Goal: Share content: Share content

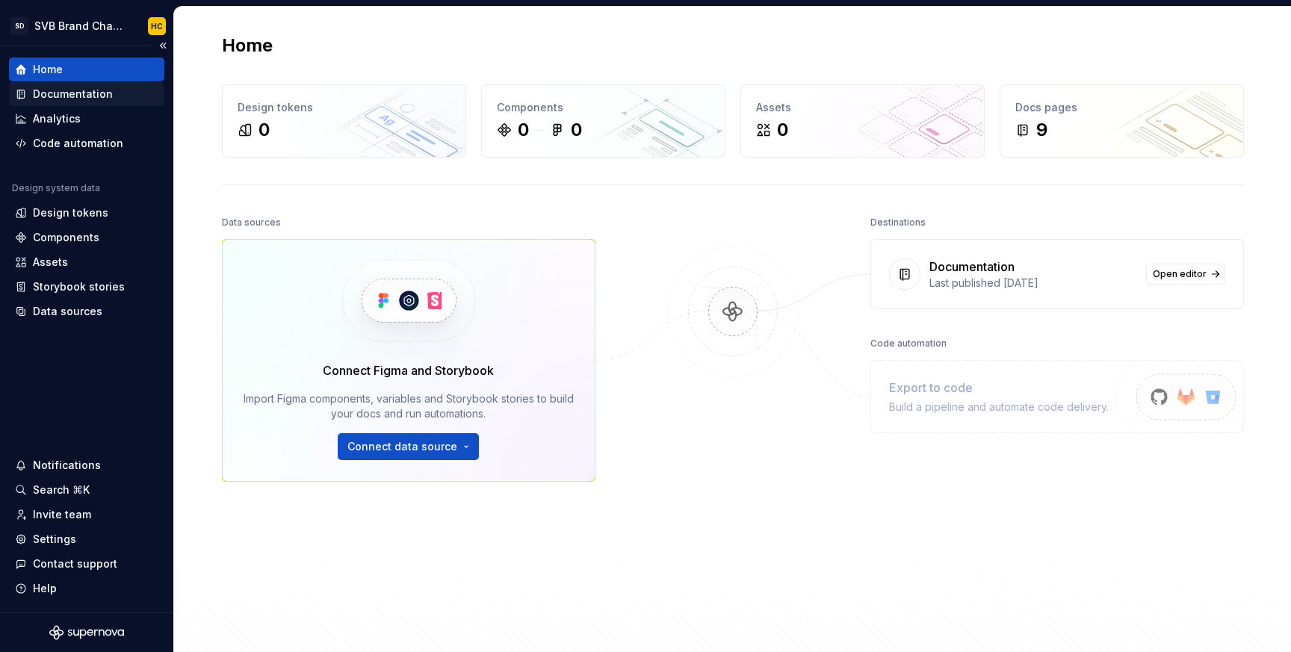
click at [87, 96] on div "Documentation" at bounding box center [73, 94] width 80 height 15
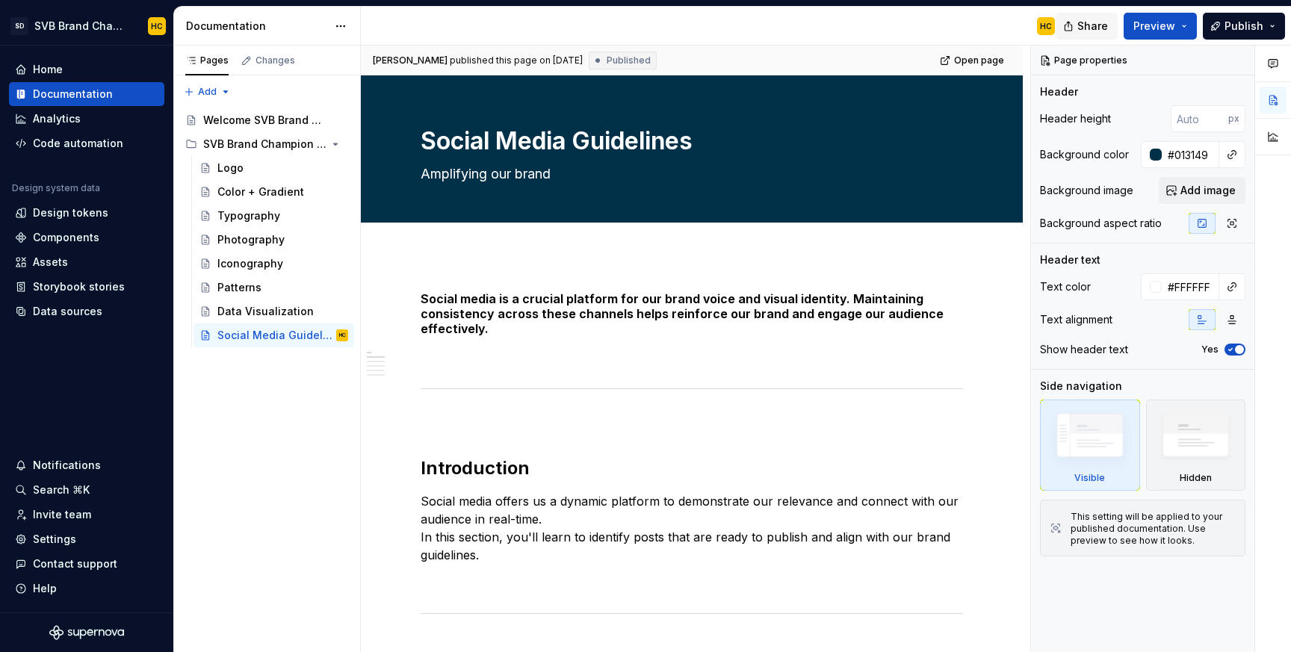
click at [1101, 25] on span "Share" at bounding box center [1092, 26] width 31 height 15
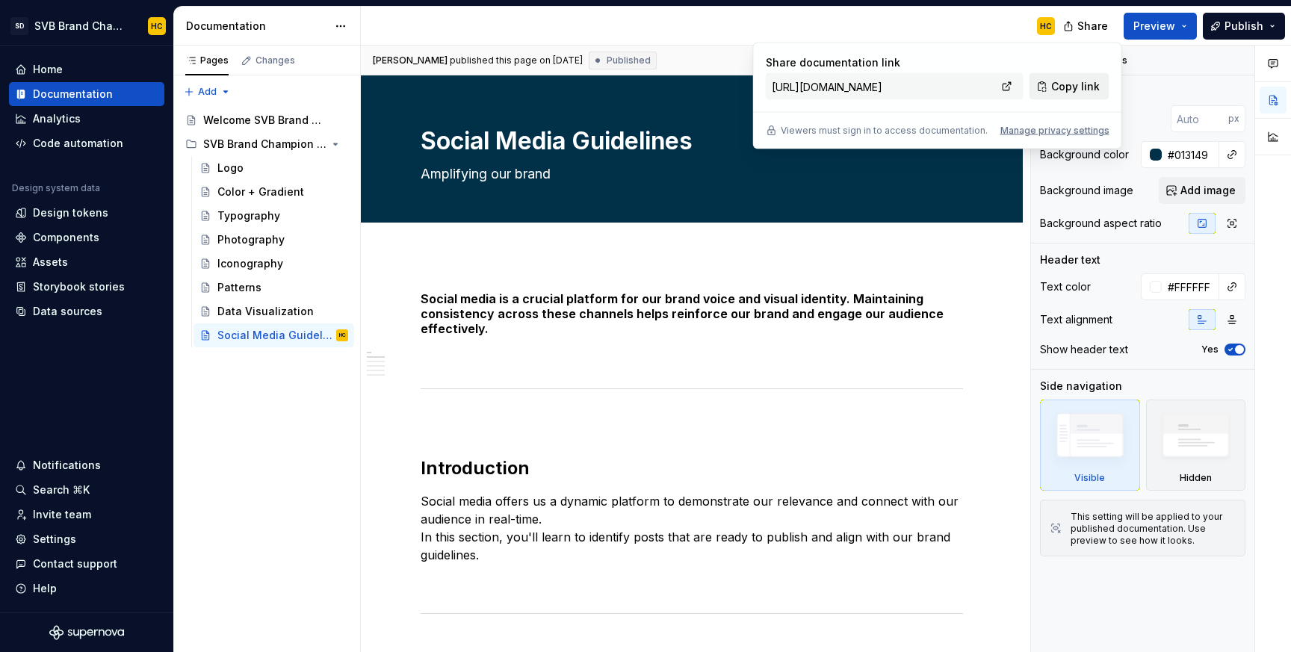
click at [1061, 81] on span "Copy link" at bounding box center [1075, 86] width 49 height 15
type textarea "*"
click at [1232, 28] on span "Publish" at bounding box center [1244, 26] width 39 height 15
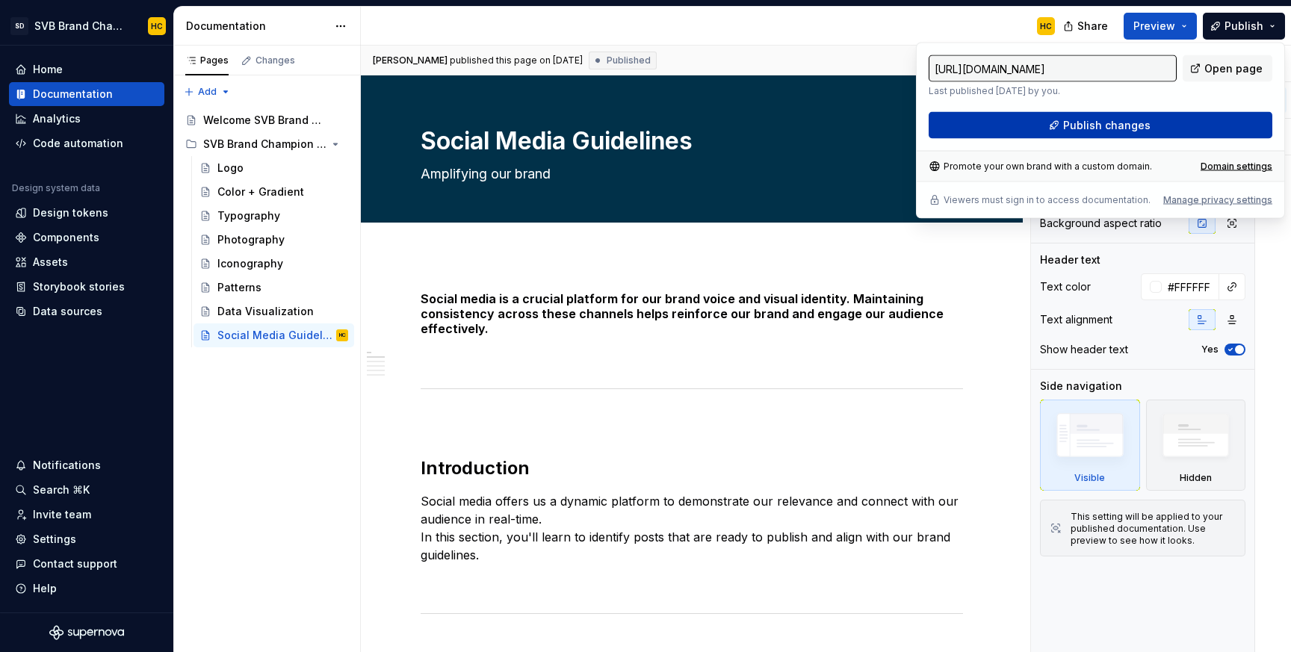
click at [1051, 127] on button "Publish changes" at bounding box center [1101, 125] width 344 height 27
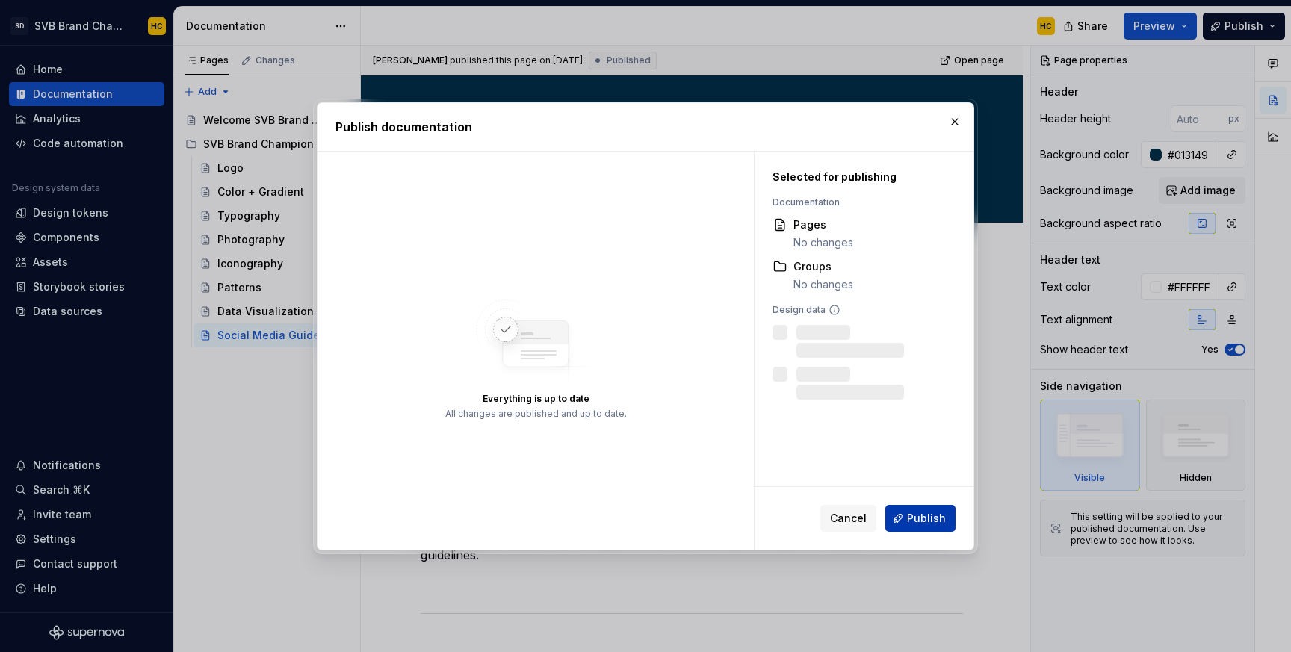
click at [916, 519] on span "Publish" at bounding box center [926, 518] width 39 height 15
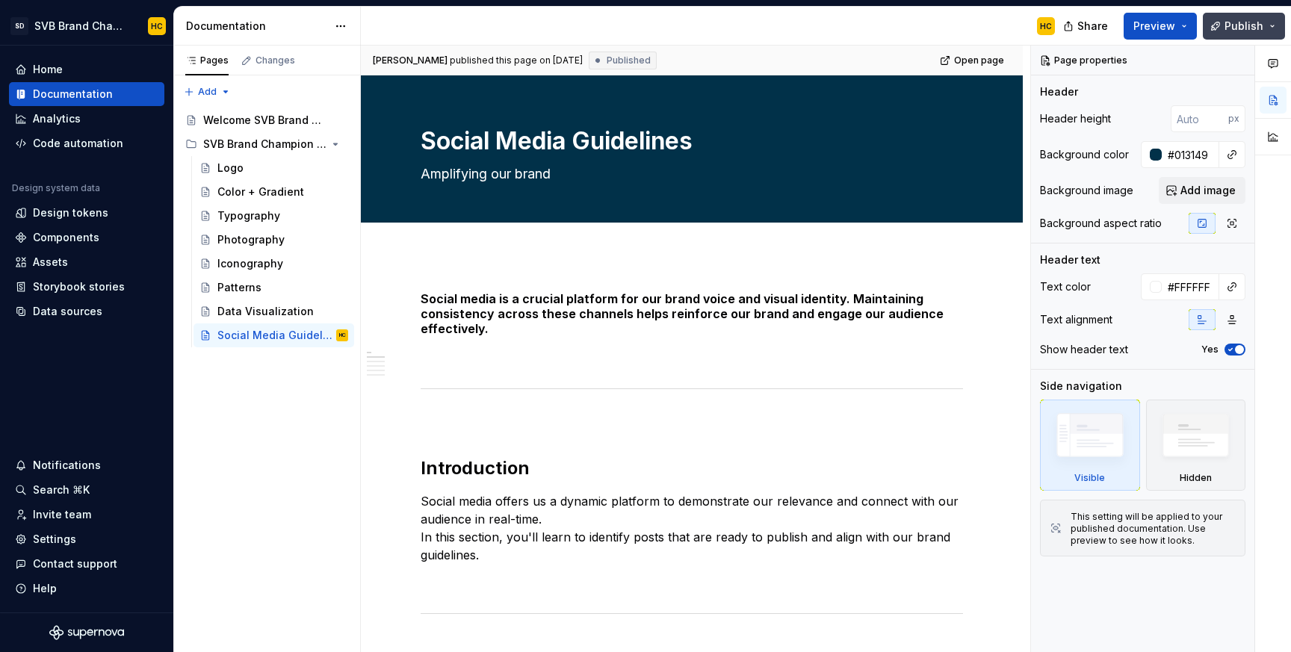
click at [1232, 27] on span "Publish" at bounding box center [1244, 26] width 39 height 15
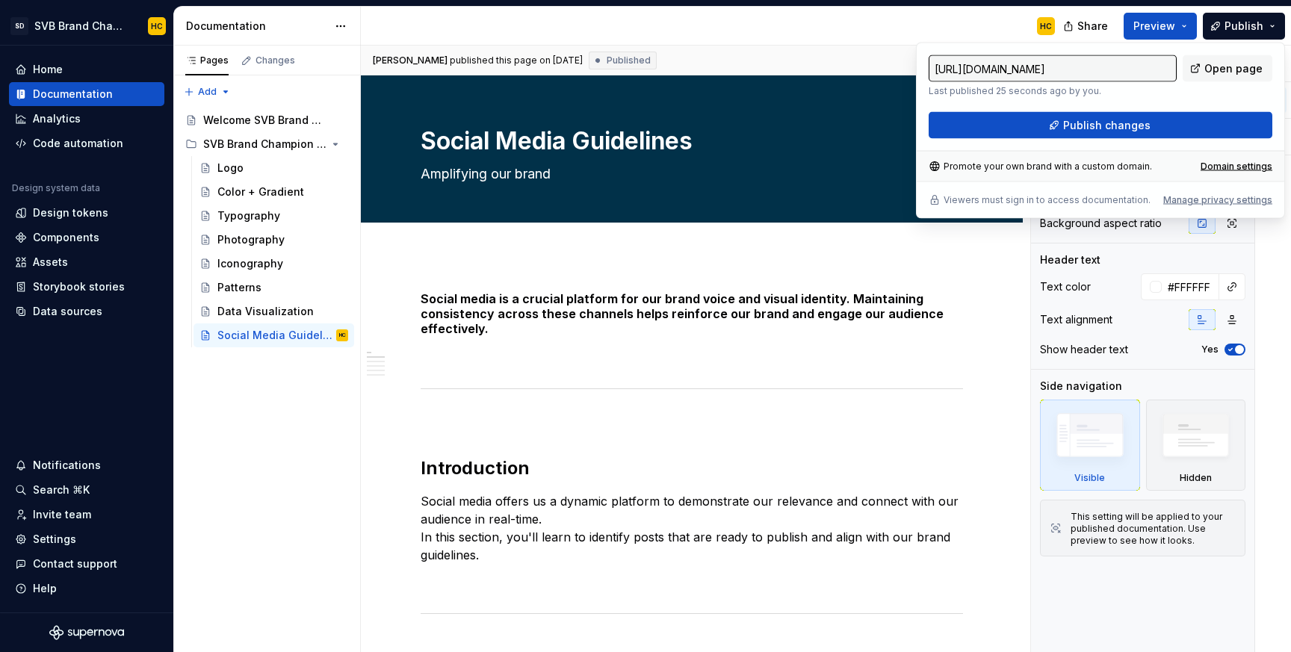
click at [1093, 138] on div "[URL][DOMAIN_NAME] Last published 25 seconds ago by you. Open page Publish chan…" at bounding box center [1100, 131] width 369 height 176
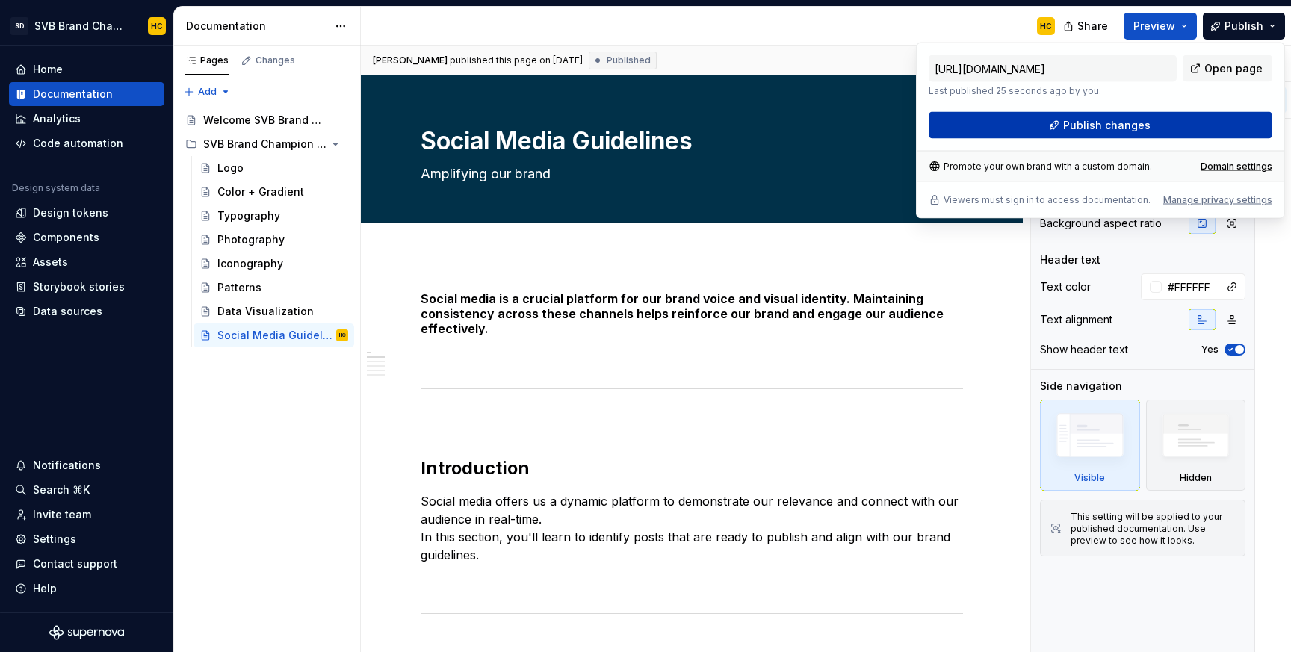
click at [1089, 132] on button "Publish changes" at bounding box center [1101, 125] width 344 height 27
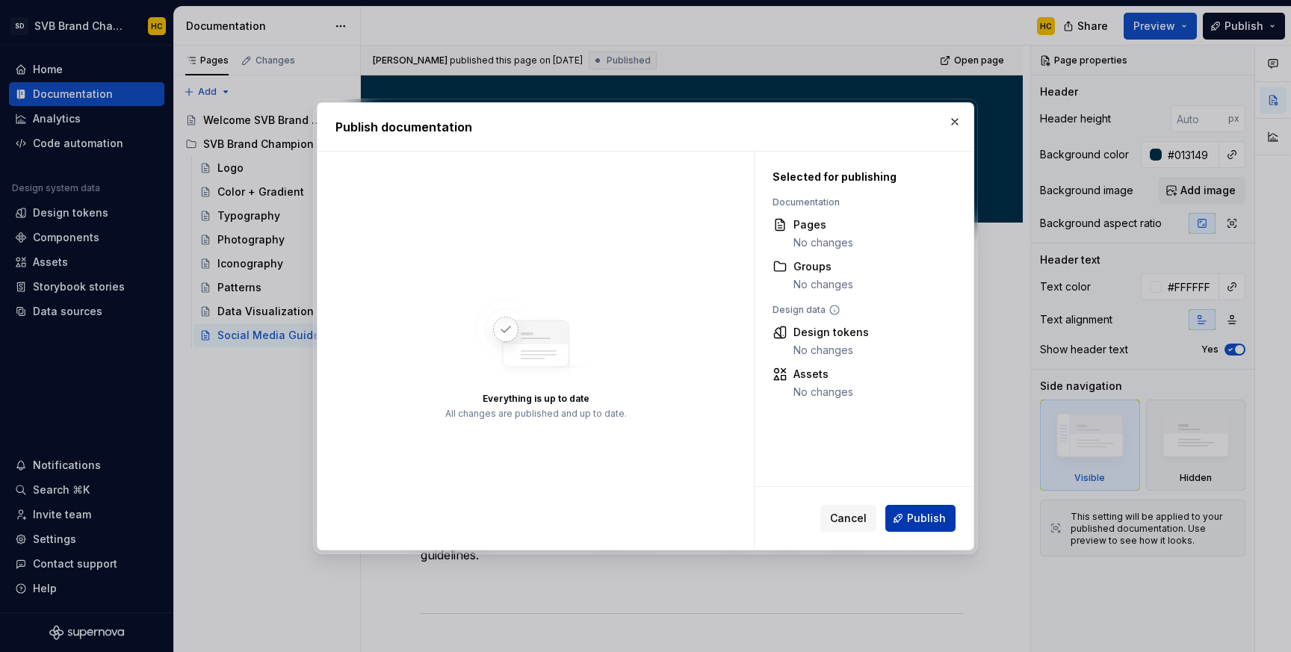
click at [922, 522] on span "Publish" at bounding box center [926, 518] width 39 height 15
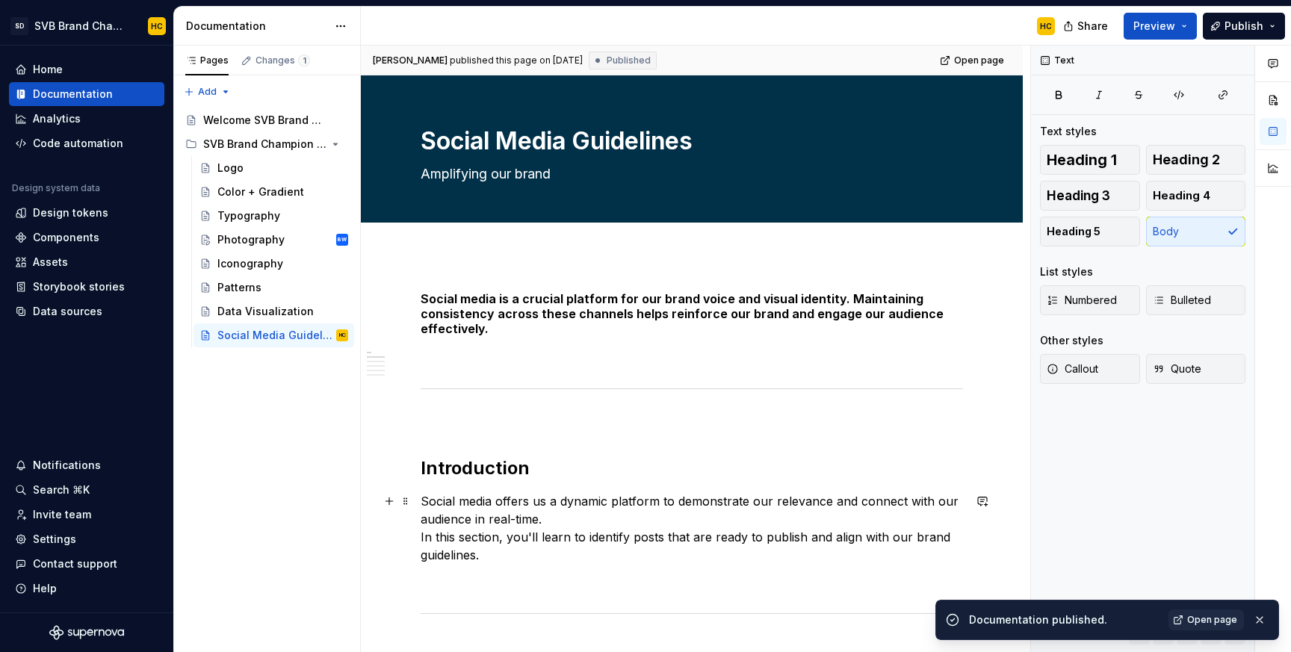
click at [557, 516] on p "Social media offers us a dynamic platform to demonstrate our relevance and conn…" at bounding box center [692, 528] width 542 height 72
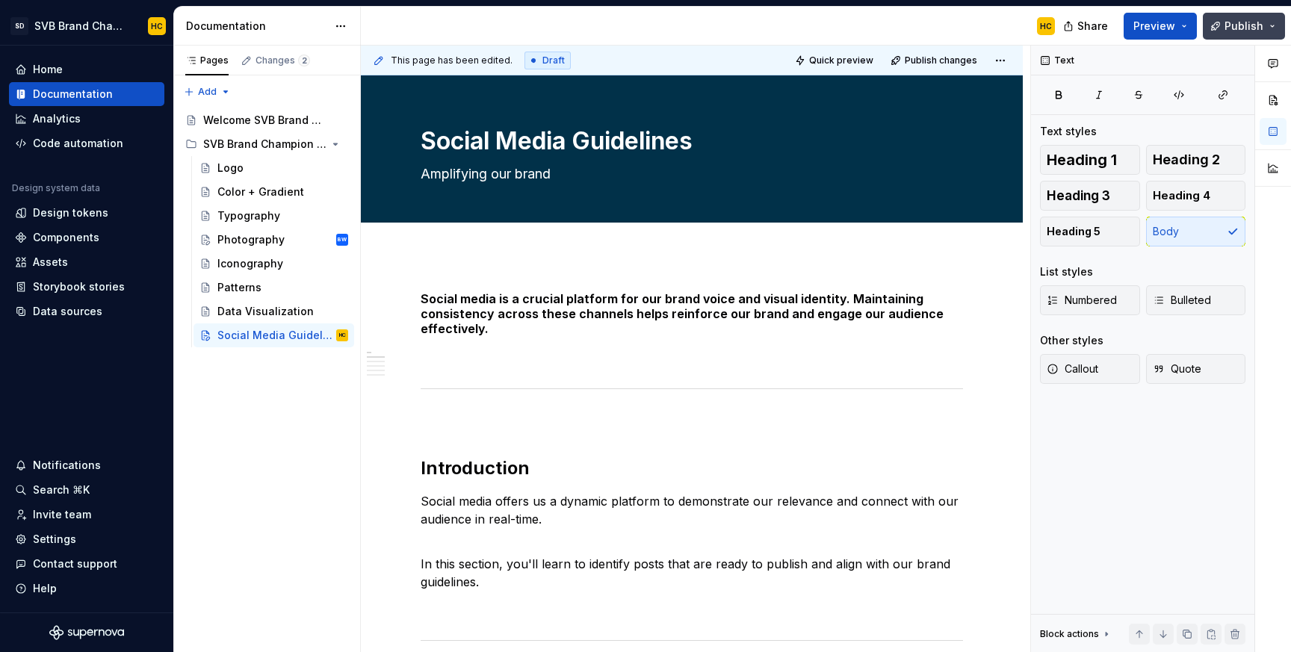
click at [1217, 26] on button "Publish" at bounding box center [1244, 26] width 82 height 27
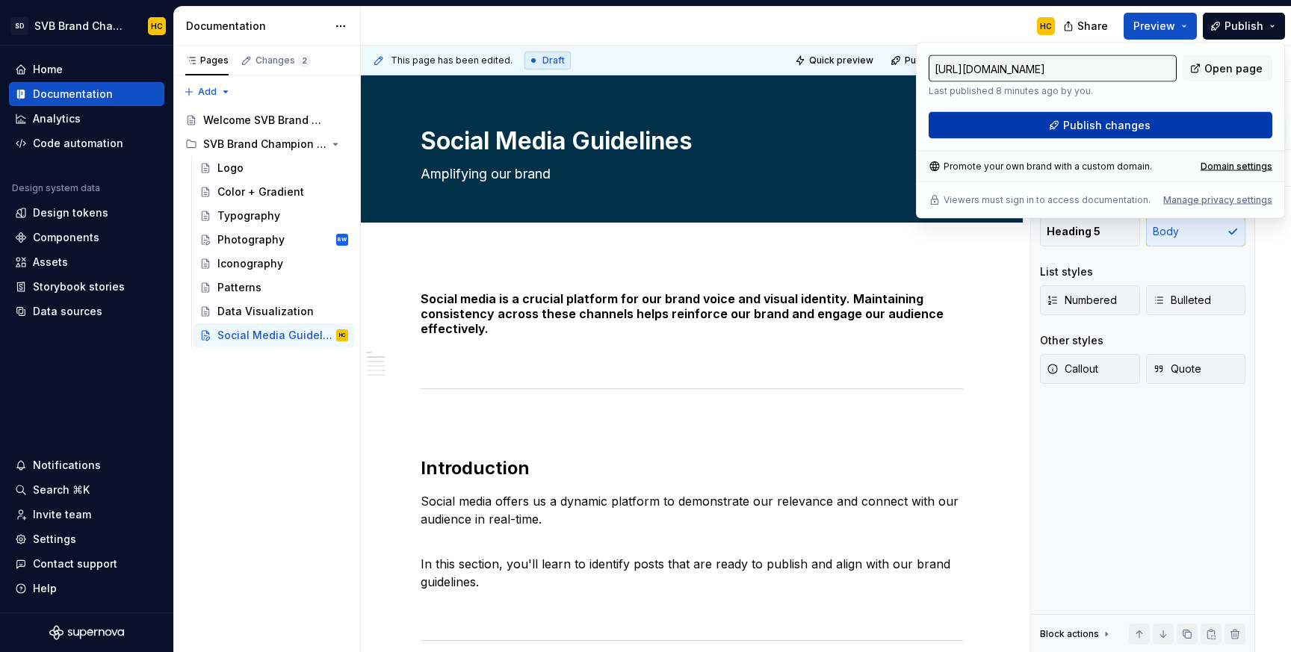
click at [1077, 123] on span "Publish changes" at bounding box center [1106, 125] width 87 height 15
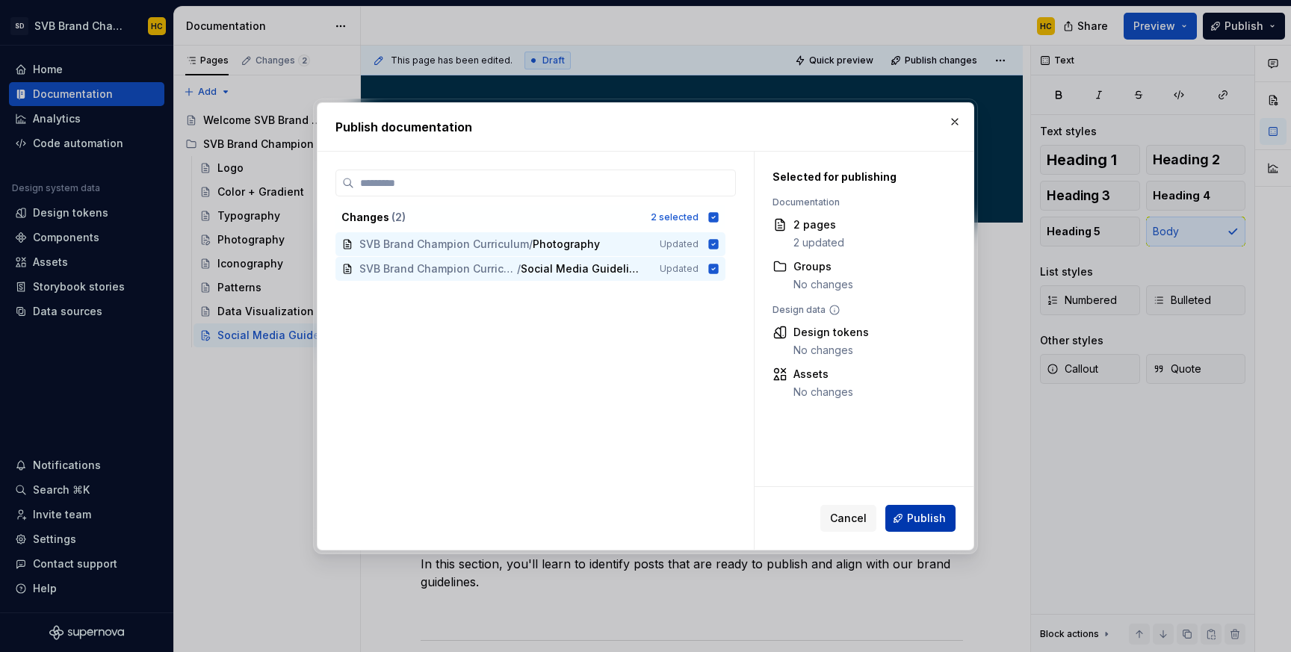
click at [912, 525] on span "Publish" at bounding box center [926, 518] width 39 height 15
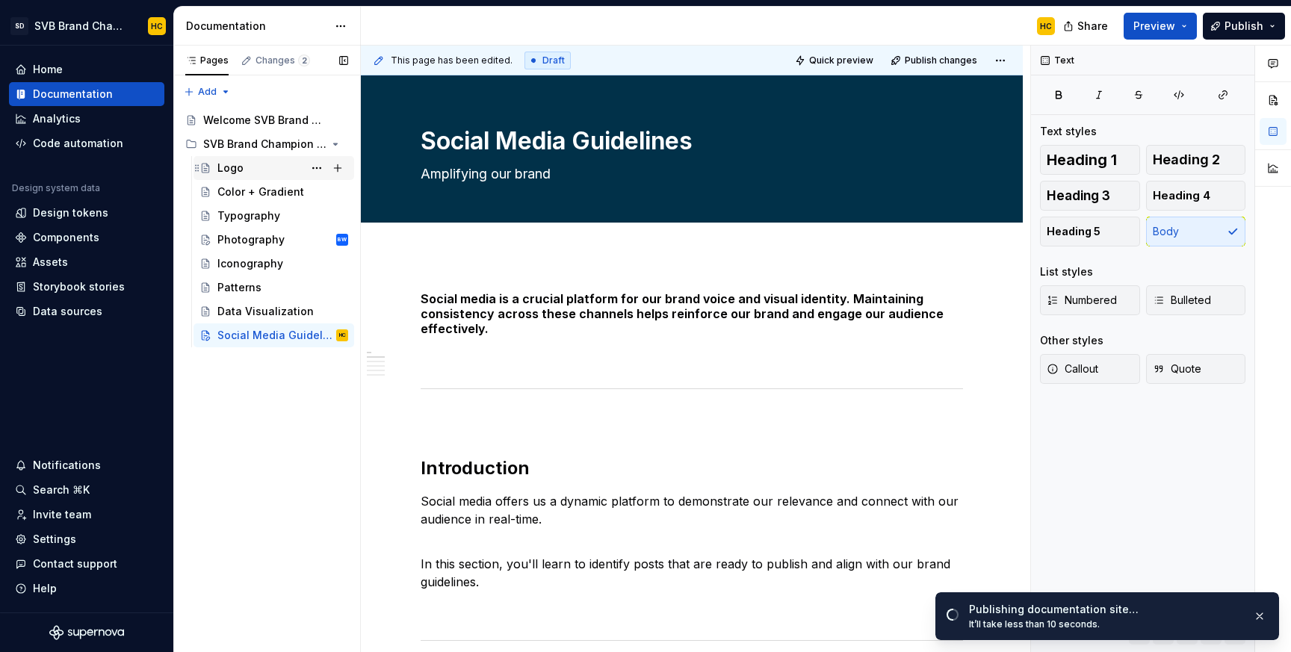
click at [225, 170] on div "Logo" at bounding box center [230, 168] width 26 height 15
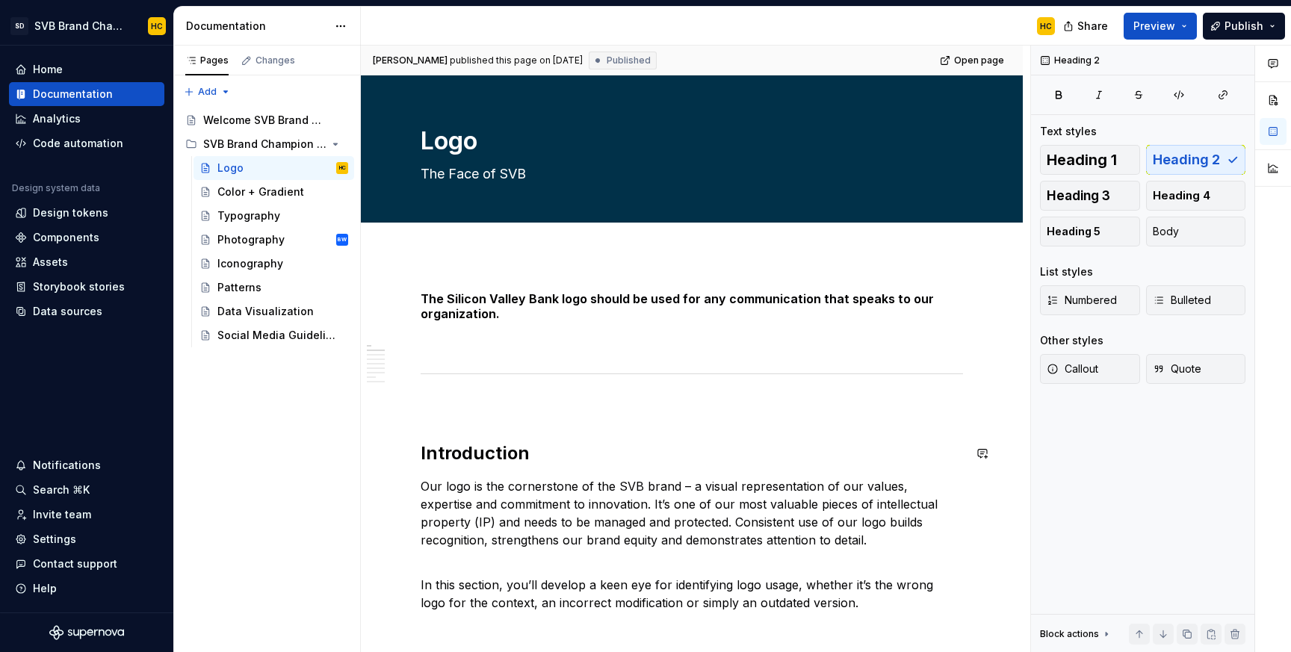
type textarea "*"
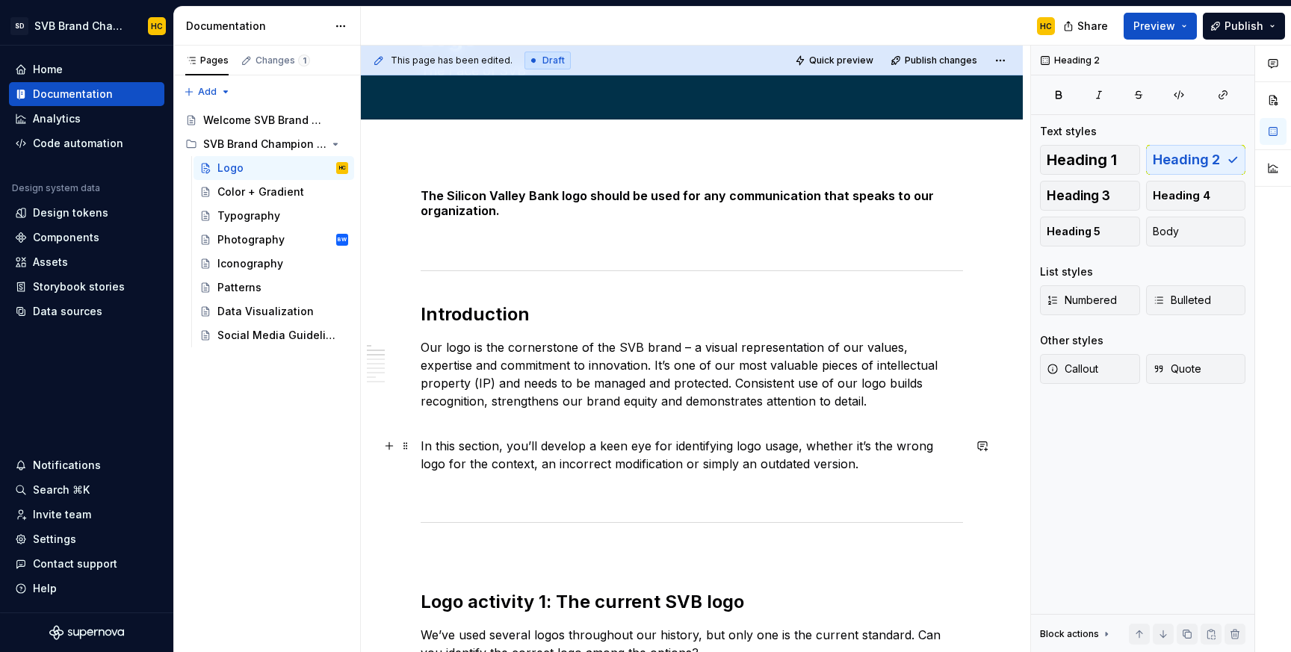
scroll to position [104, 0]
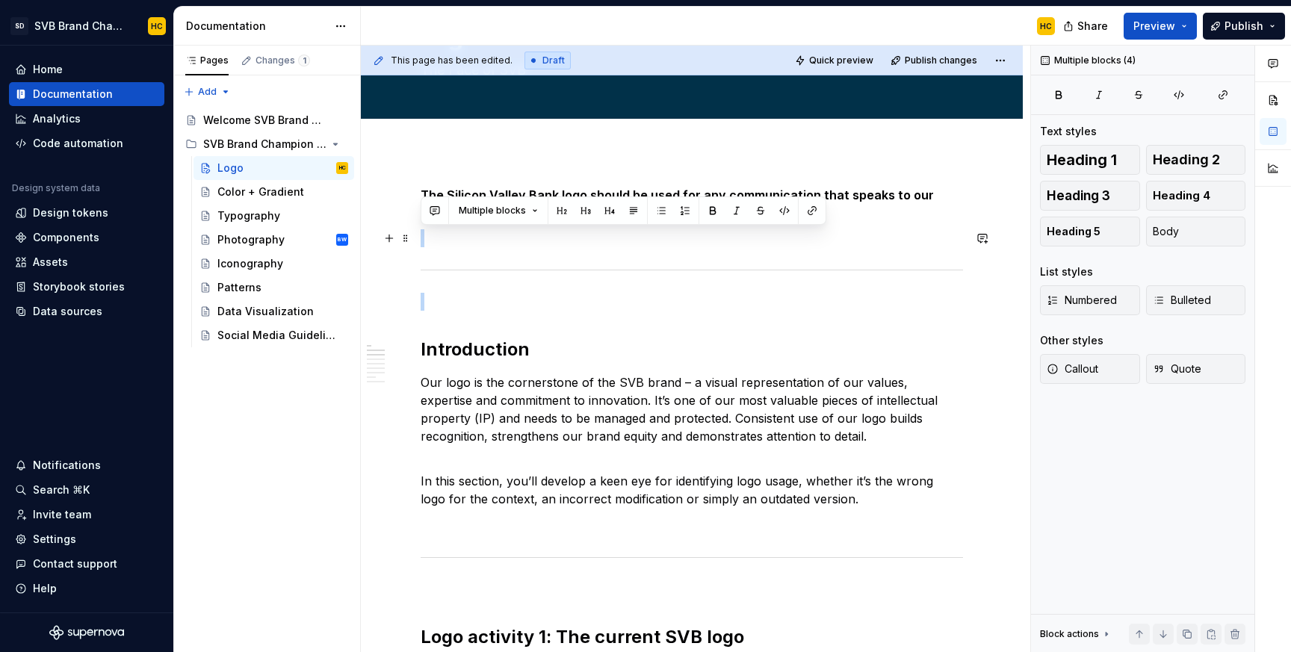
drag, startPoint x: 480, startPoint y: 312, endPoint x: 474, endPoint y: 245, distance: 66.8
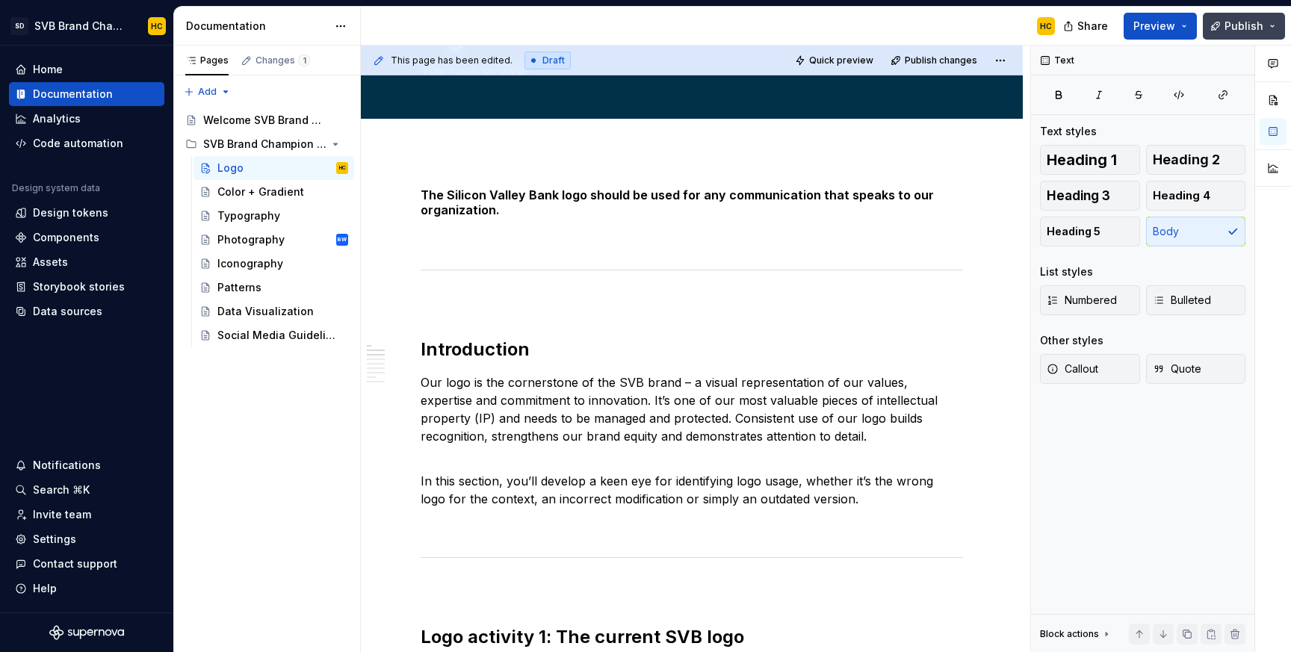
click at [1224, 25] on button "Publish" at bounding box center [1244, 26] width 82 height 27
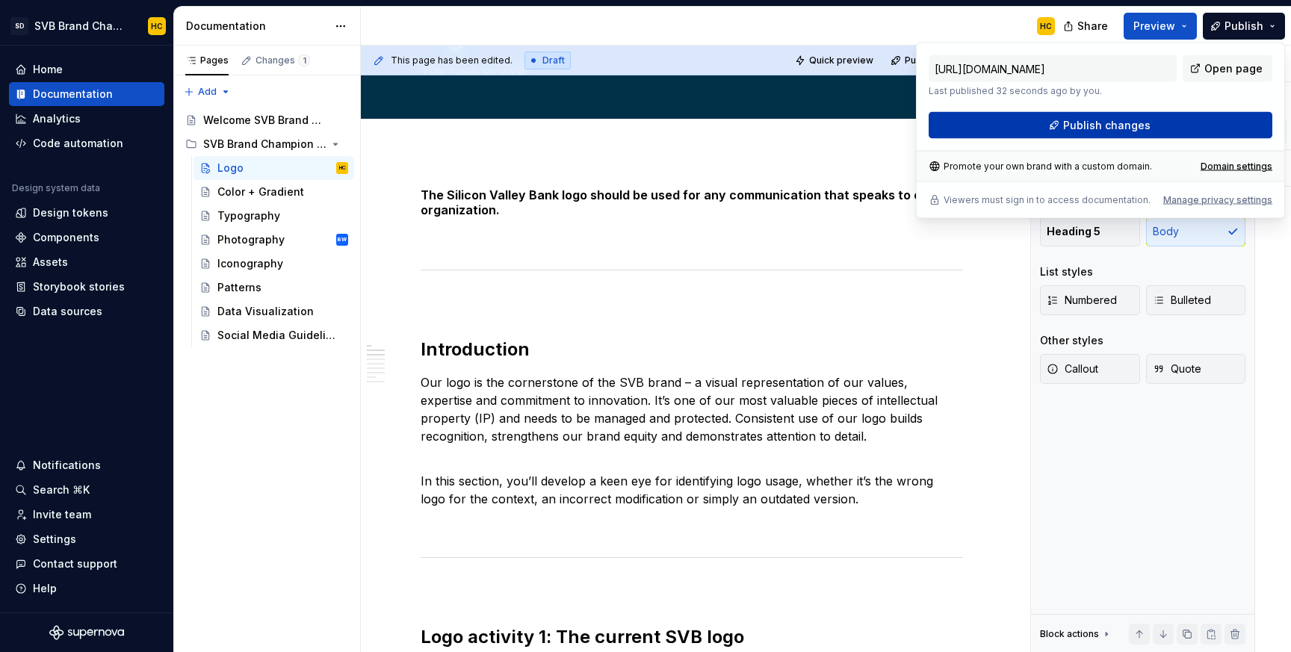
click at [1154, 123] on button "Publish changes" at bounding box center [1101, 125] width 344 height 27
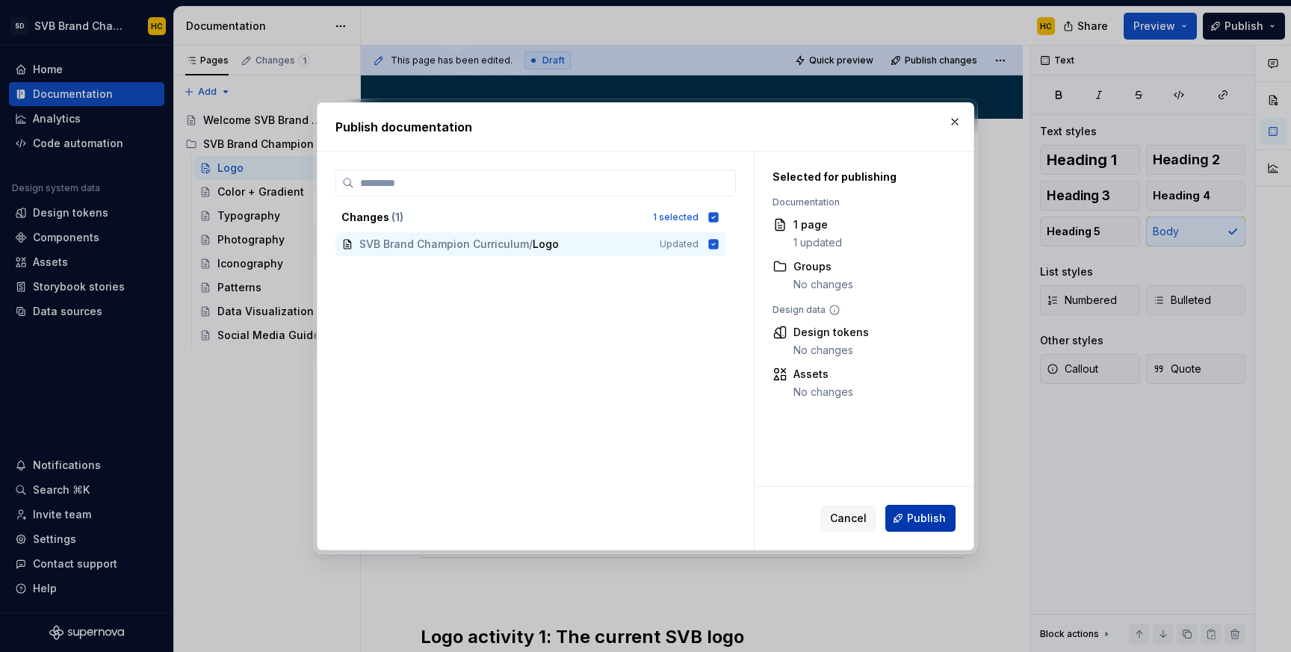
click at [933, 520] on span "Publish" at bounding box center [926, 518] width 39 height 15
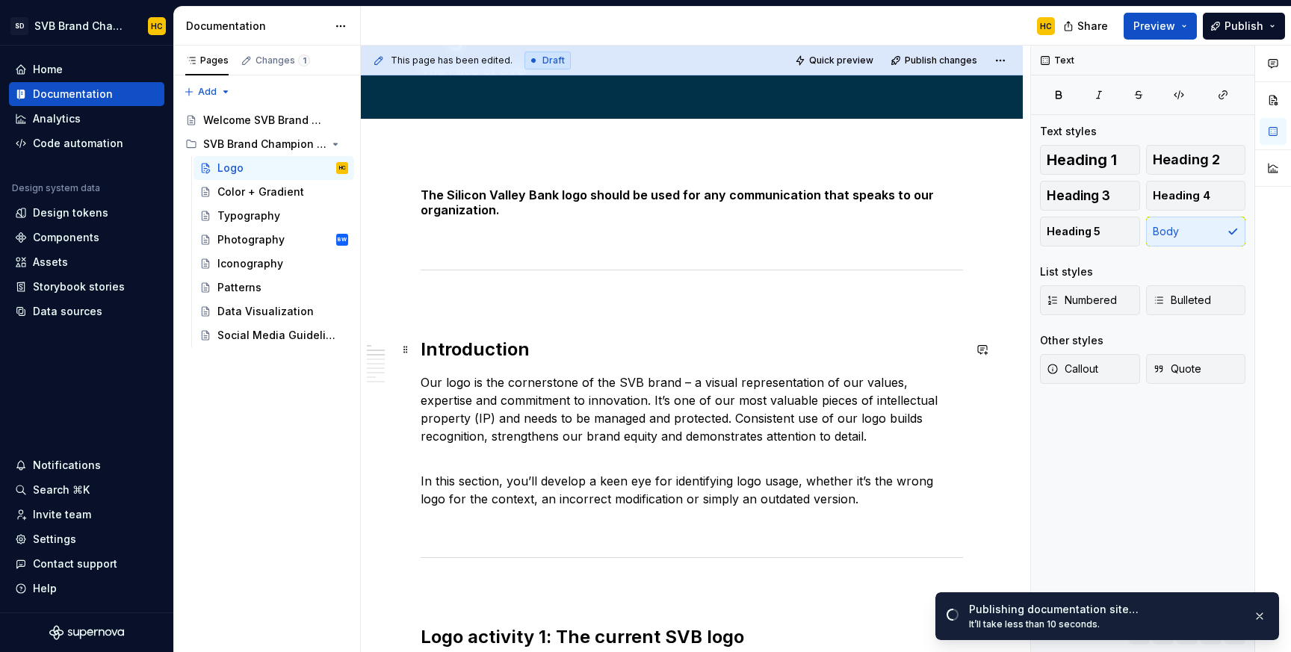
click at [487, 356] on h2 "Introduction" at bounding box center [692, 350] width 542 height 24
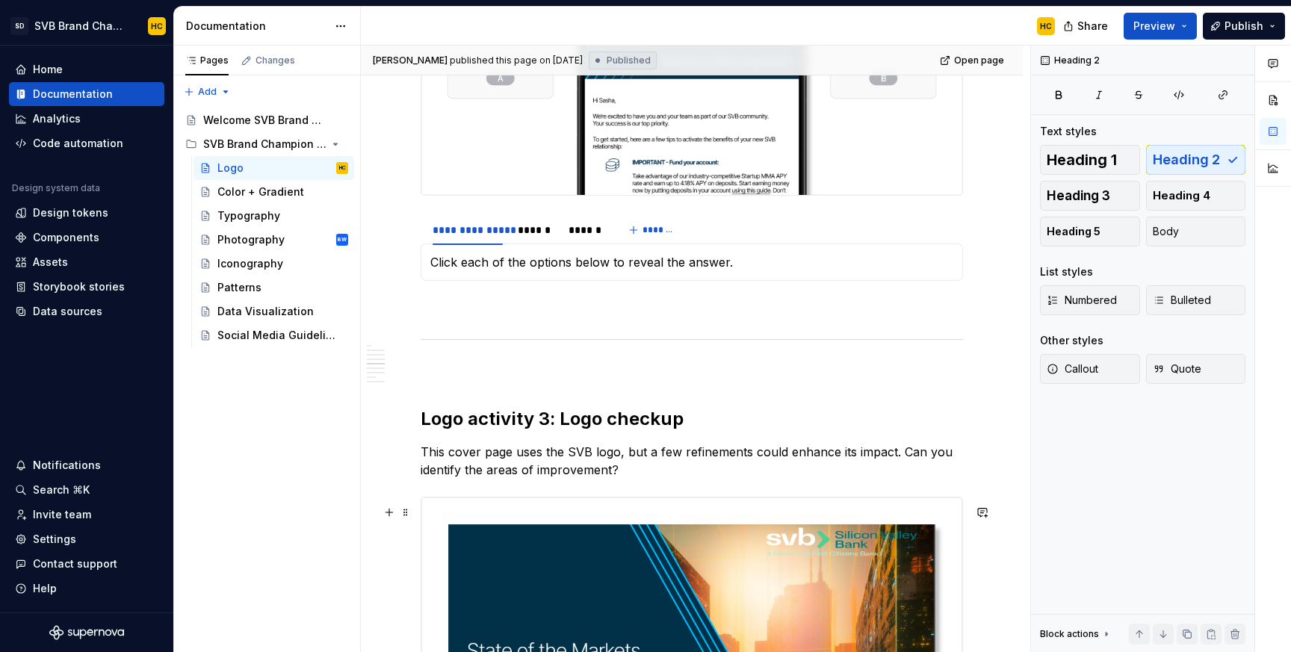
scroll to position [1414, 0]
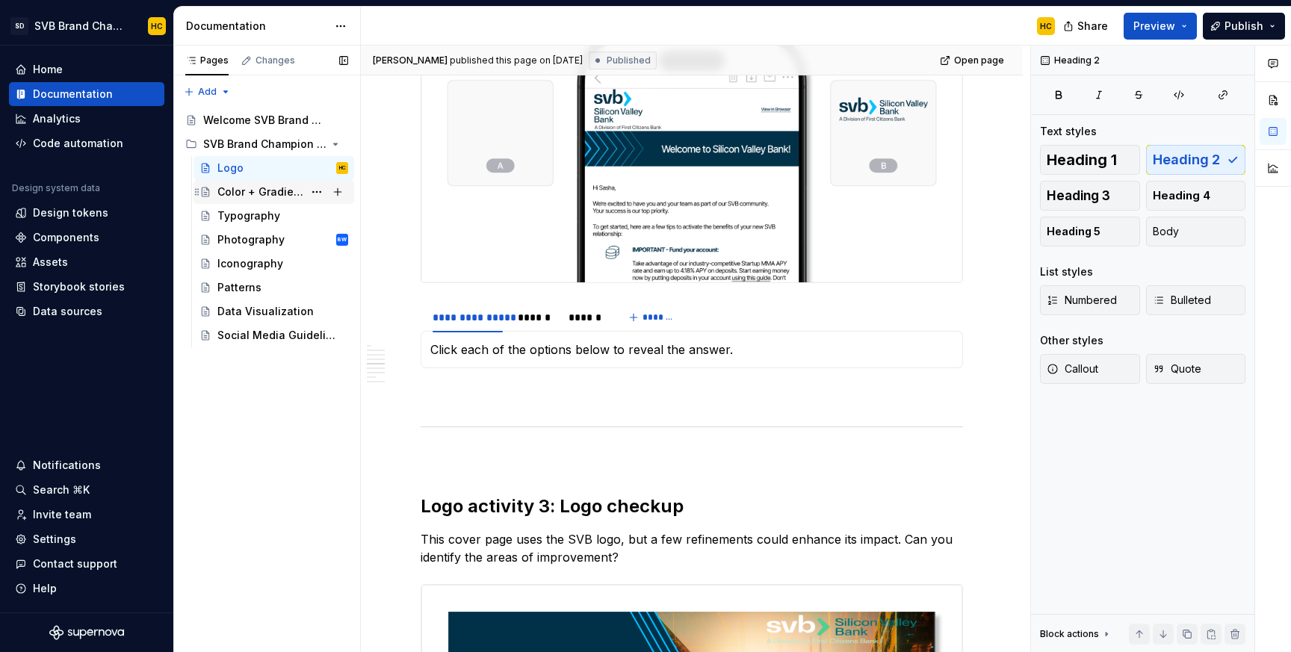
click at [239, 191] on div "Color + Gradient" at bounding box center [260, 192] width 86 height 15
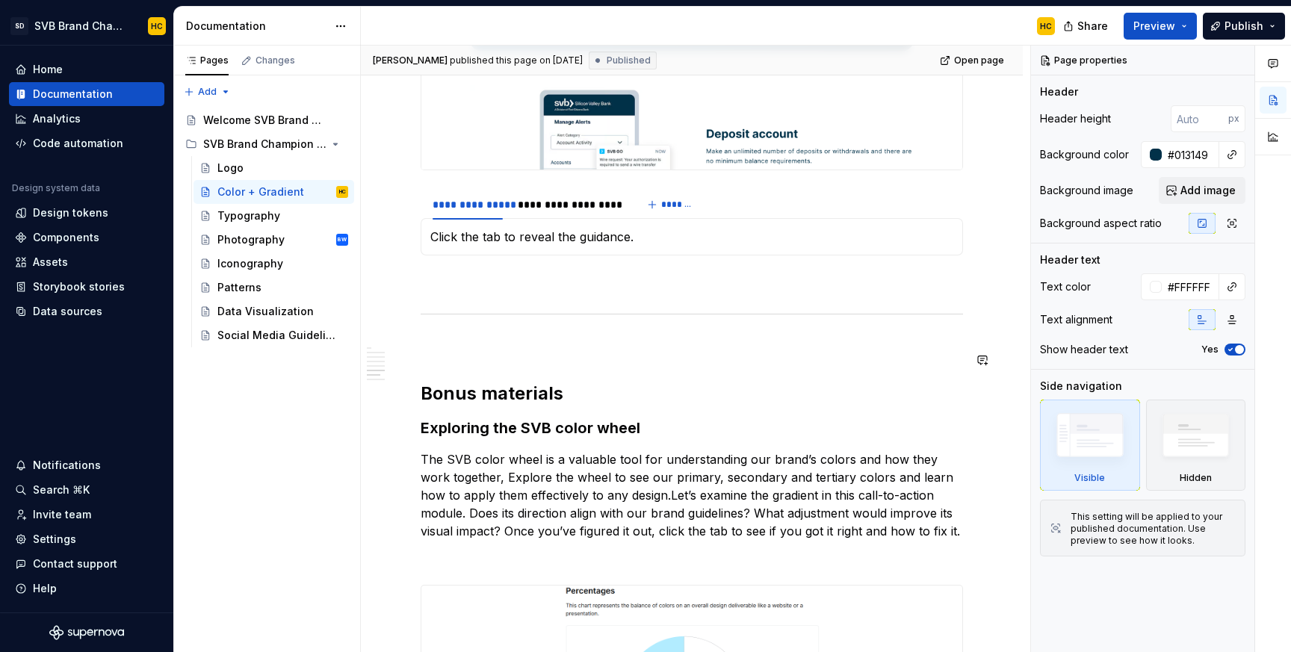
scroll to position [2283, 0]
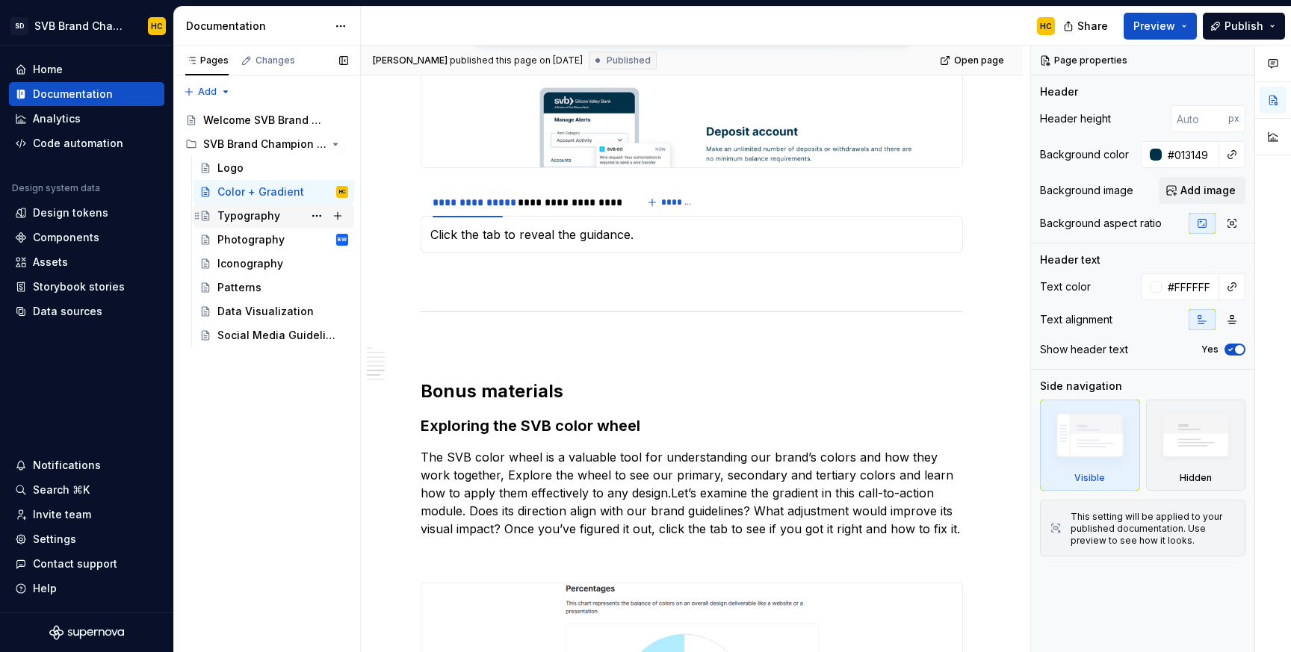
click at [258, 218] on div "Typography" at bounding box center [248, 215] width 63 height 15
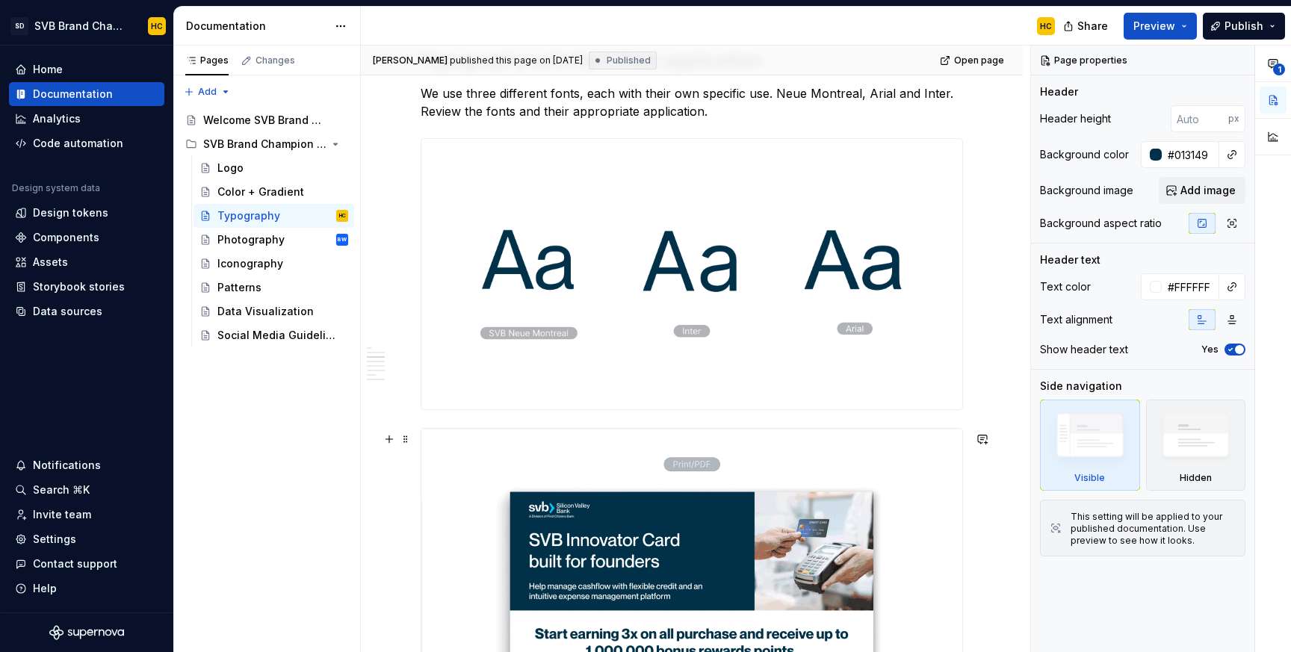
scroll to position [658, 0]
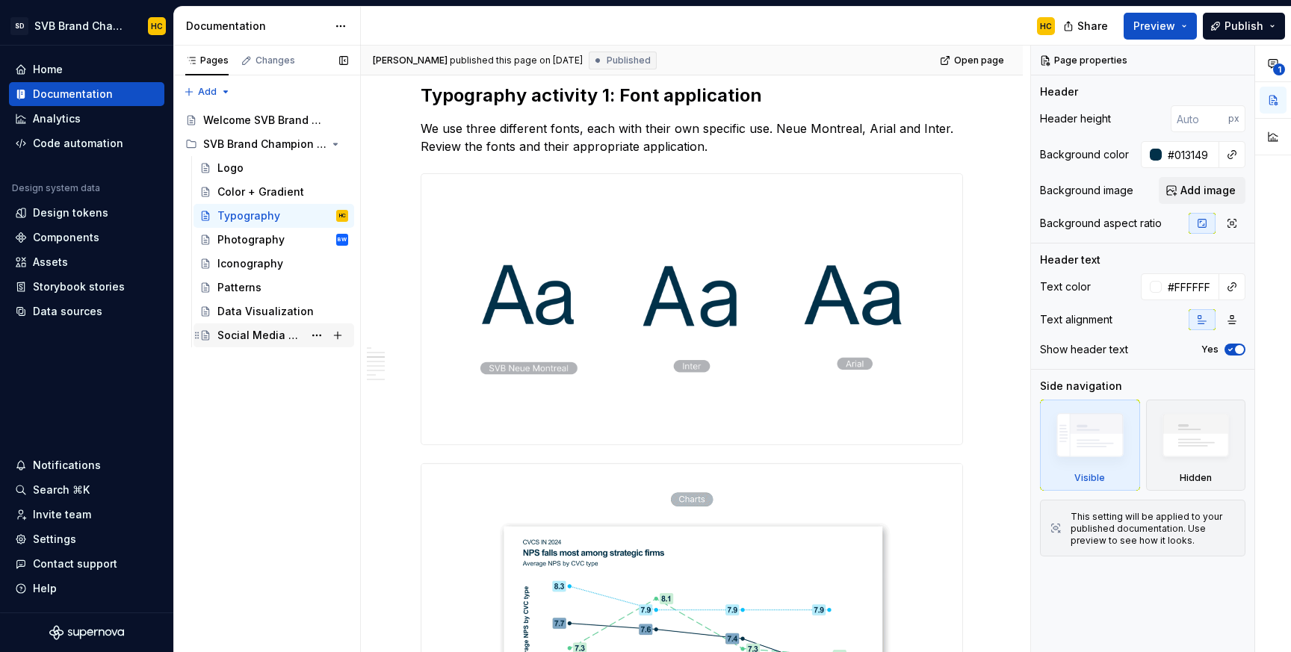
click at [285, 334] on div "Social Media Guidelines" at bounding box center [260, 335] width 86 height 15
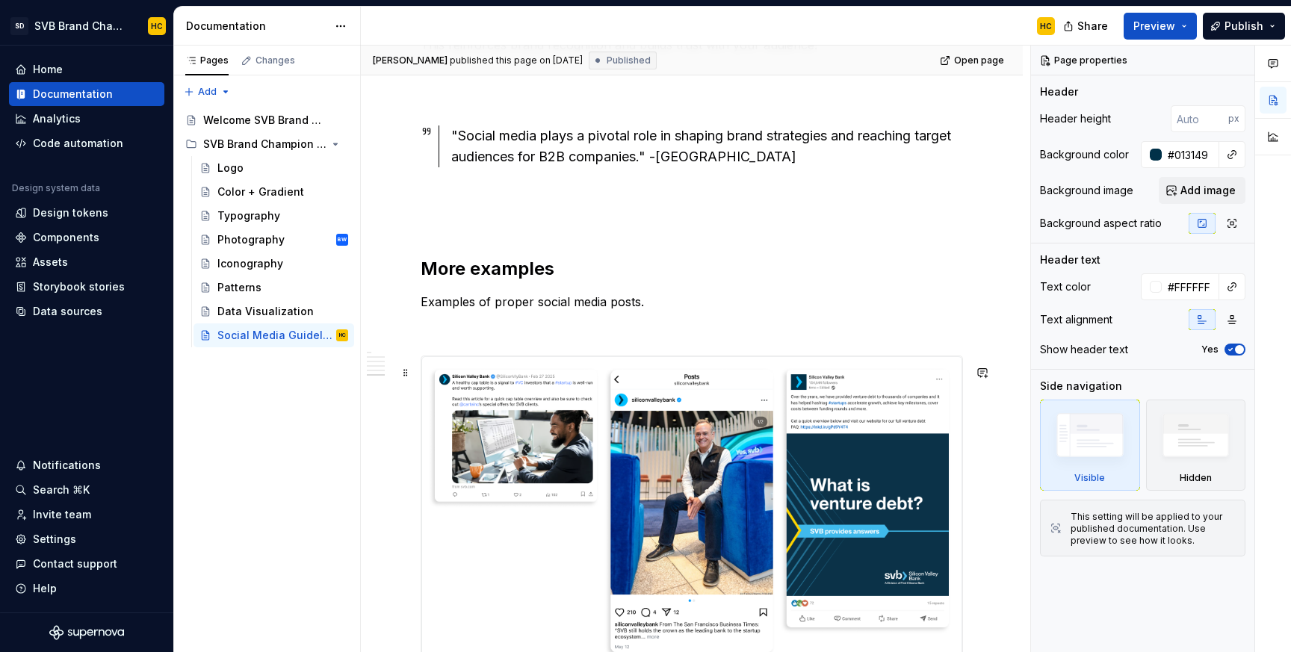
scroll to position [2096, 0]
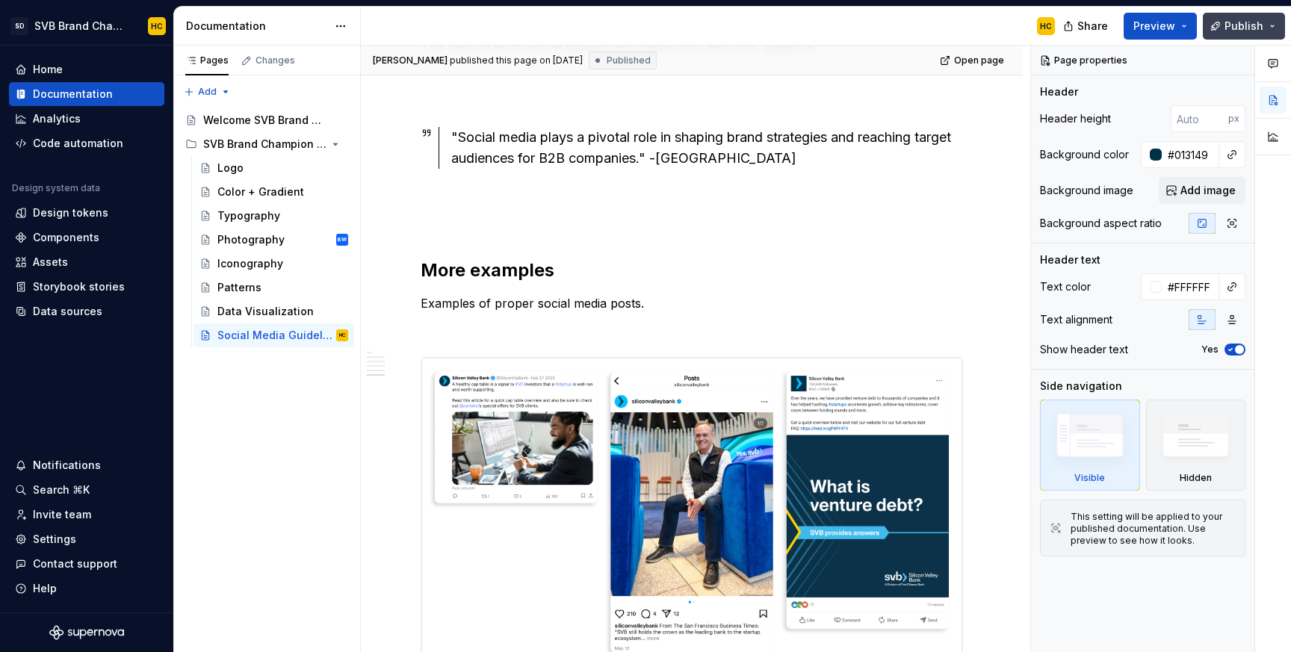
click at [1228, 31] on span "Publish" at bounding box center [1244, 26] width 39 height 15
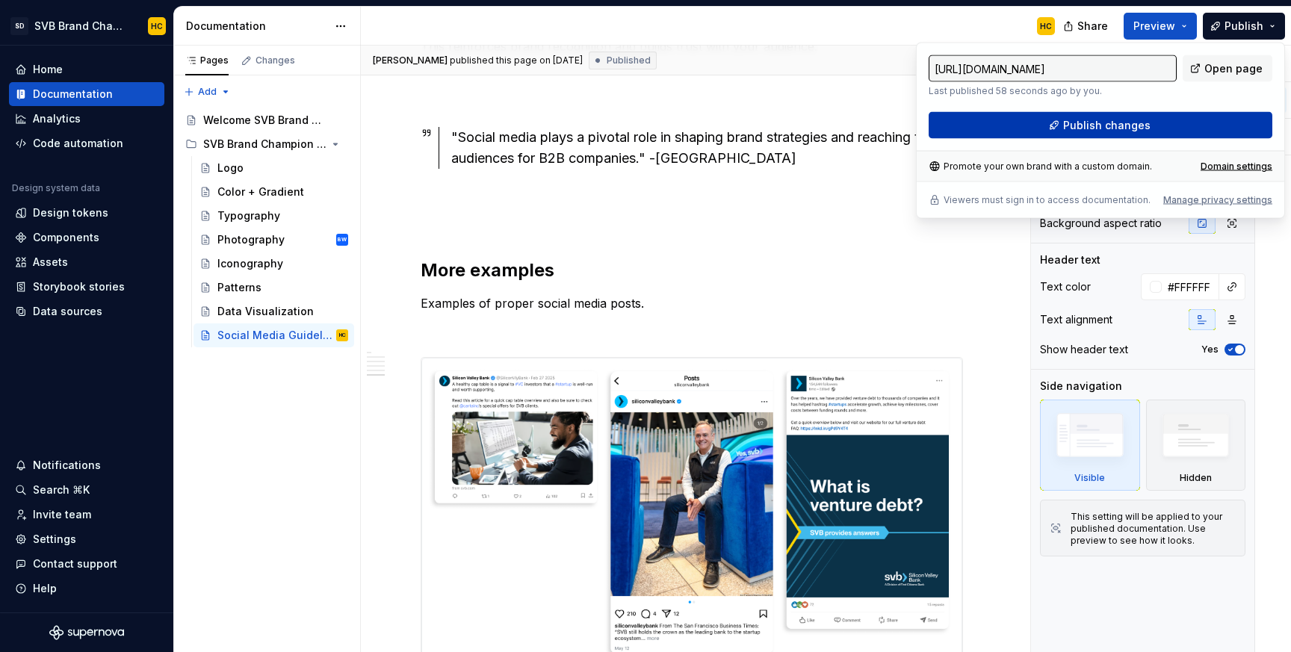
click at [1089, 124] on span "Publish changes" at bounding box center [1106, 125] width 87 height 15
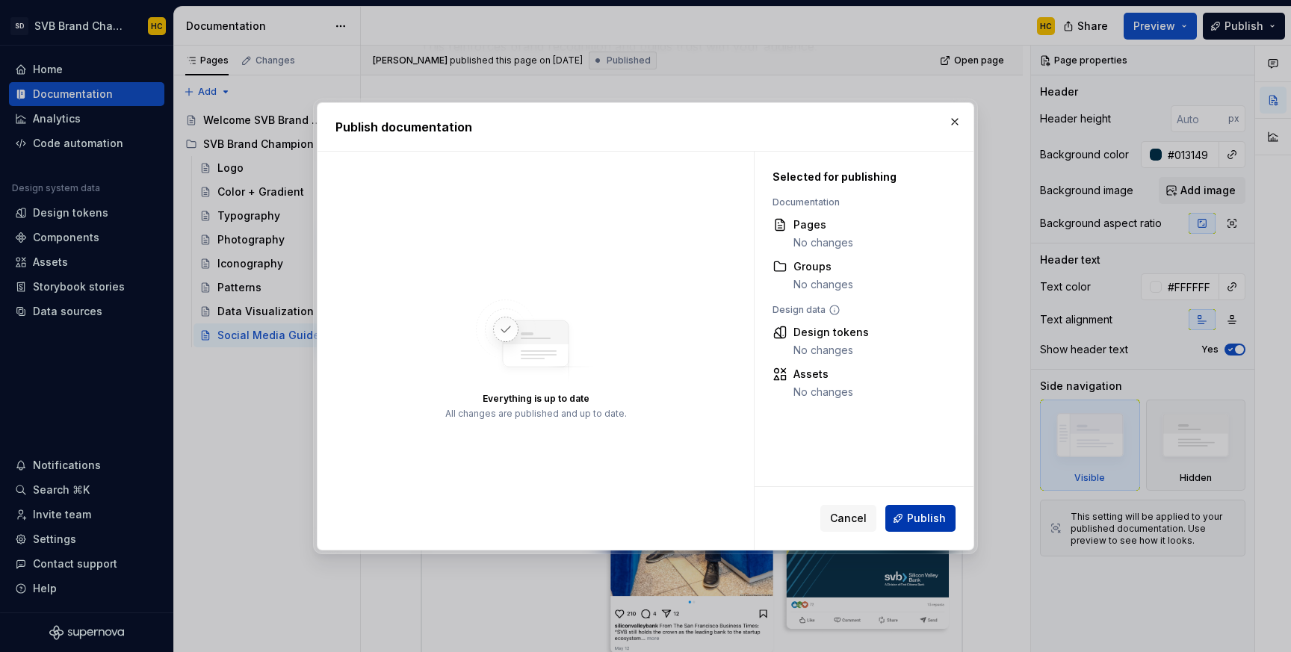
click at [916, 515] on span "Publish" at bounding box center [926, 518] width 39 height 15
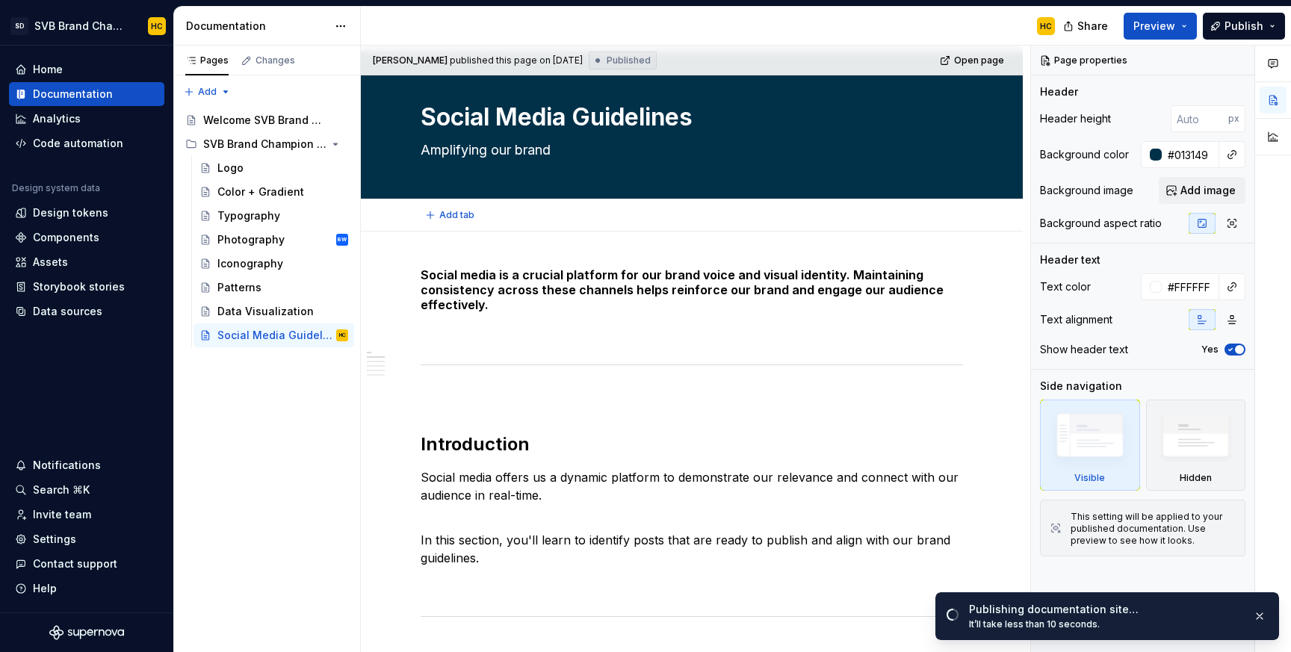
scroll to position [0, 0]
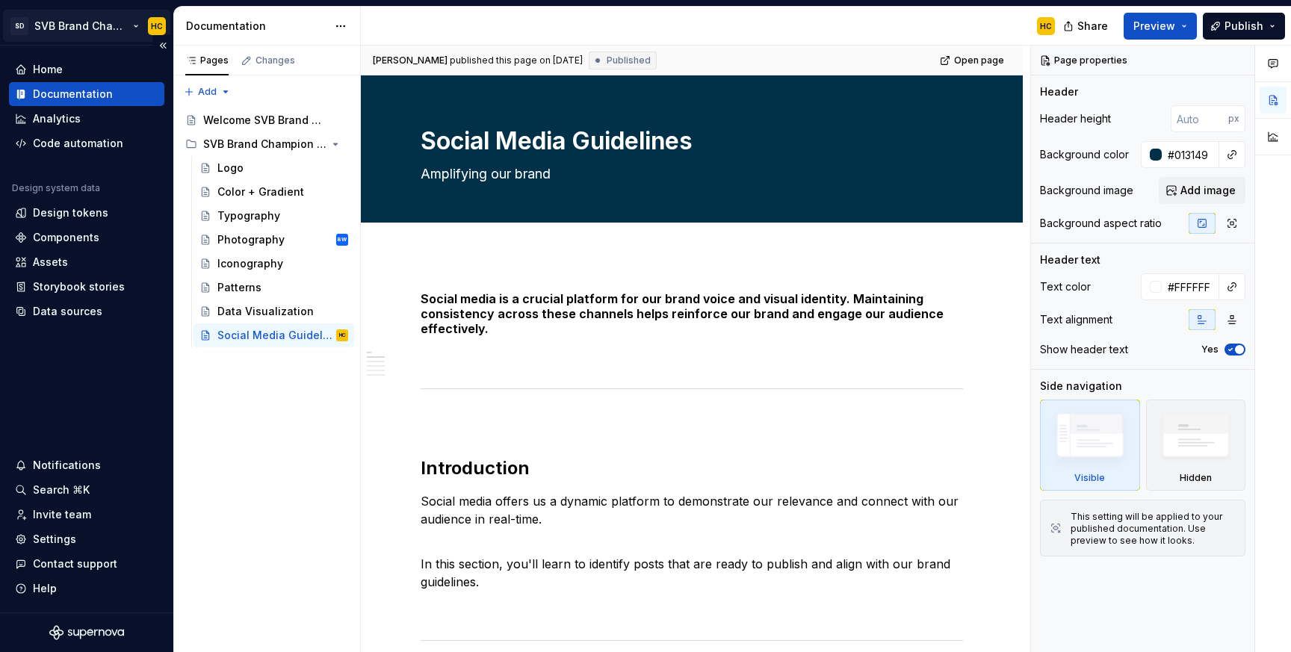
click at [117, 20] on html "SD SVB Brand Champions HC Home Documentation Analytics Code automation Design s…" at bounding box center [645, 326] width 1291 height 652
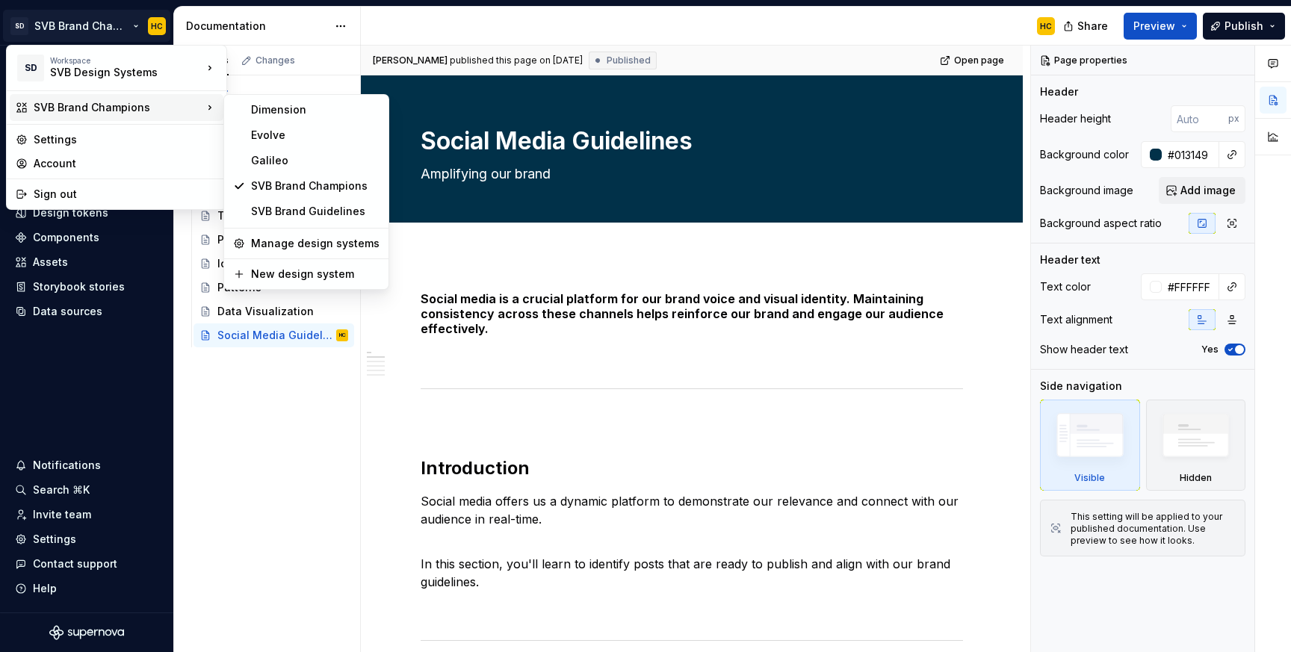
click at [424, 253] on html "SD SVB Brand Champions HC Home Documentation Analytics Code automation Design s…" at bounding box center [645, 326] width 1291 height 652
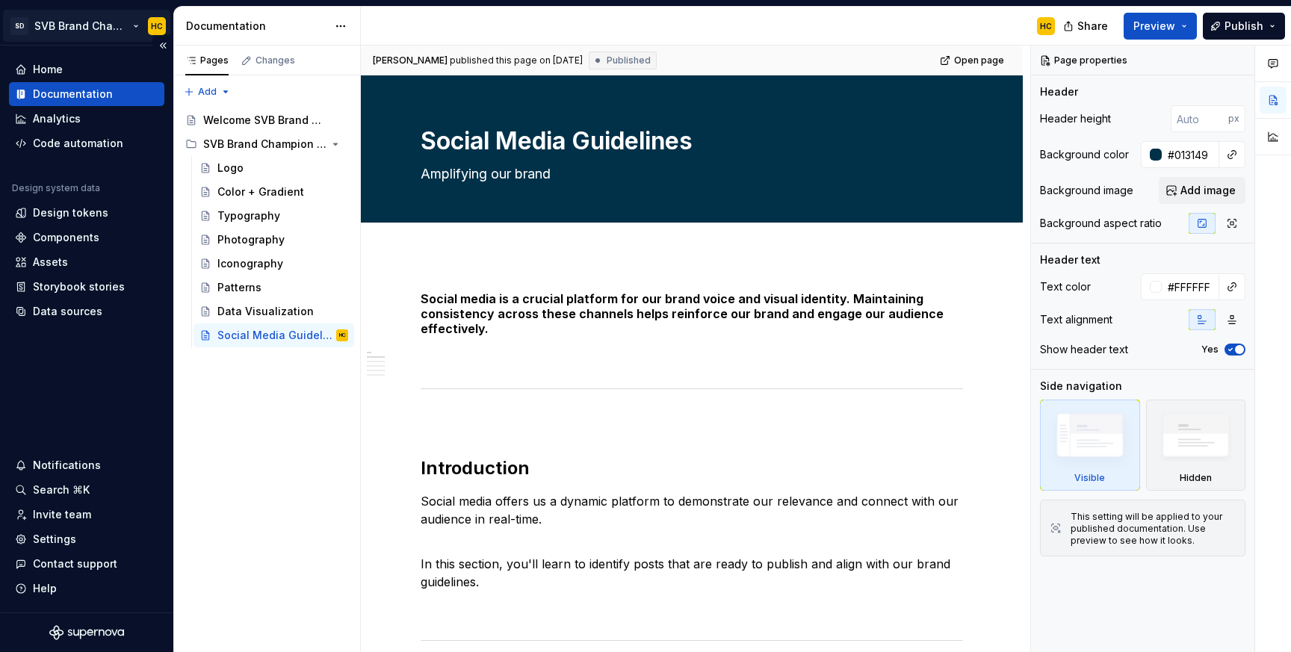
click at [110, 21] on html "SD SVB Brand Champions HC Home Documentation Analytics Code automation Design s…" at bounding box center [645, 326] width 1291 height 652
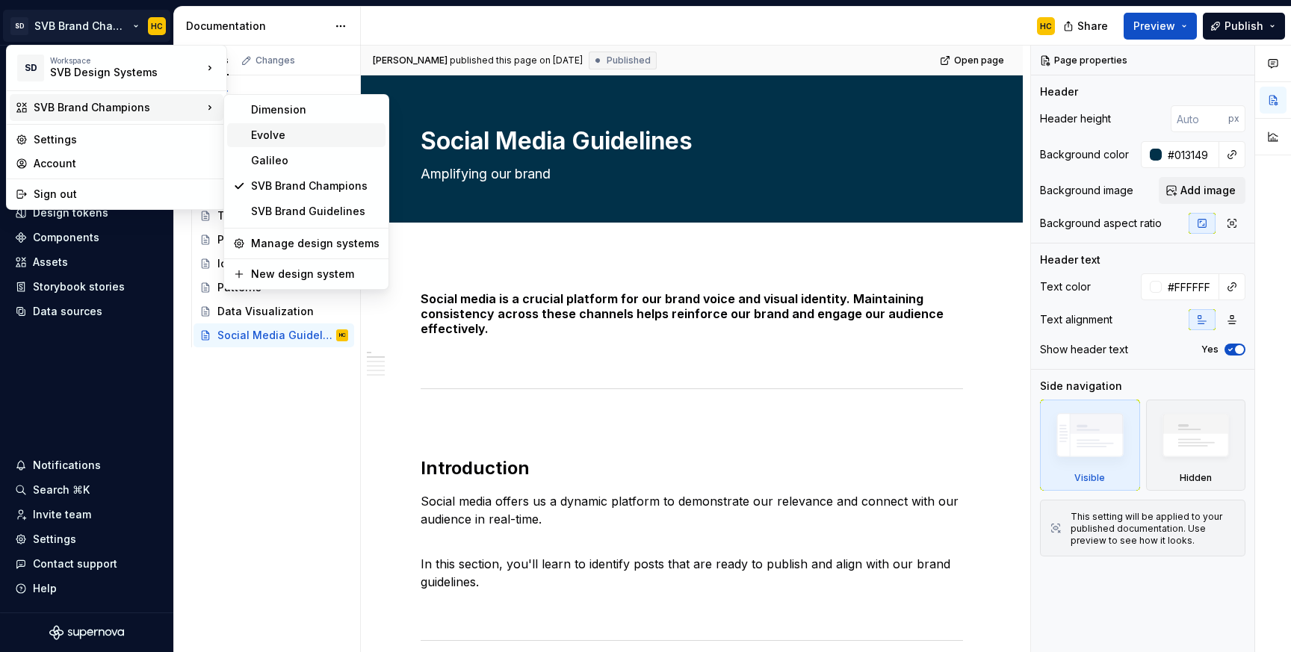
click at [266, 134] on div "Evolve" at bounding box center [315, 135] width 129 height 15
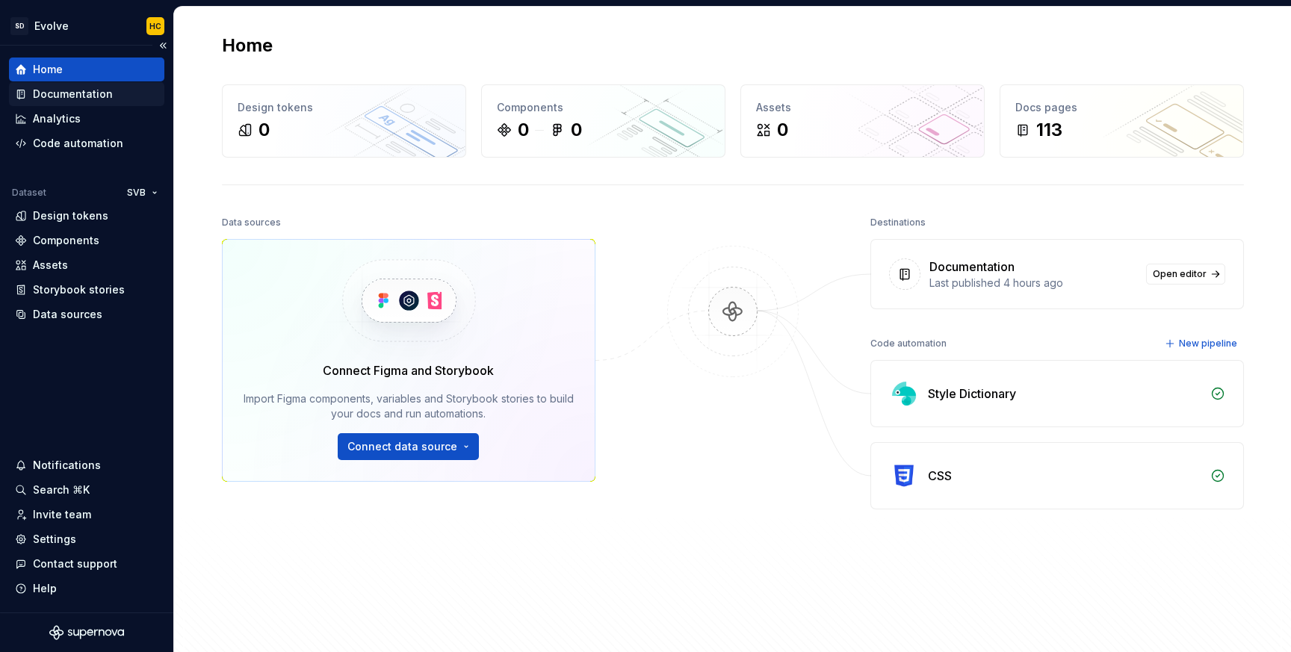
click at [115, 99] on div "Documentation" at bounding box center [86, 94] width 143 height 15
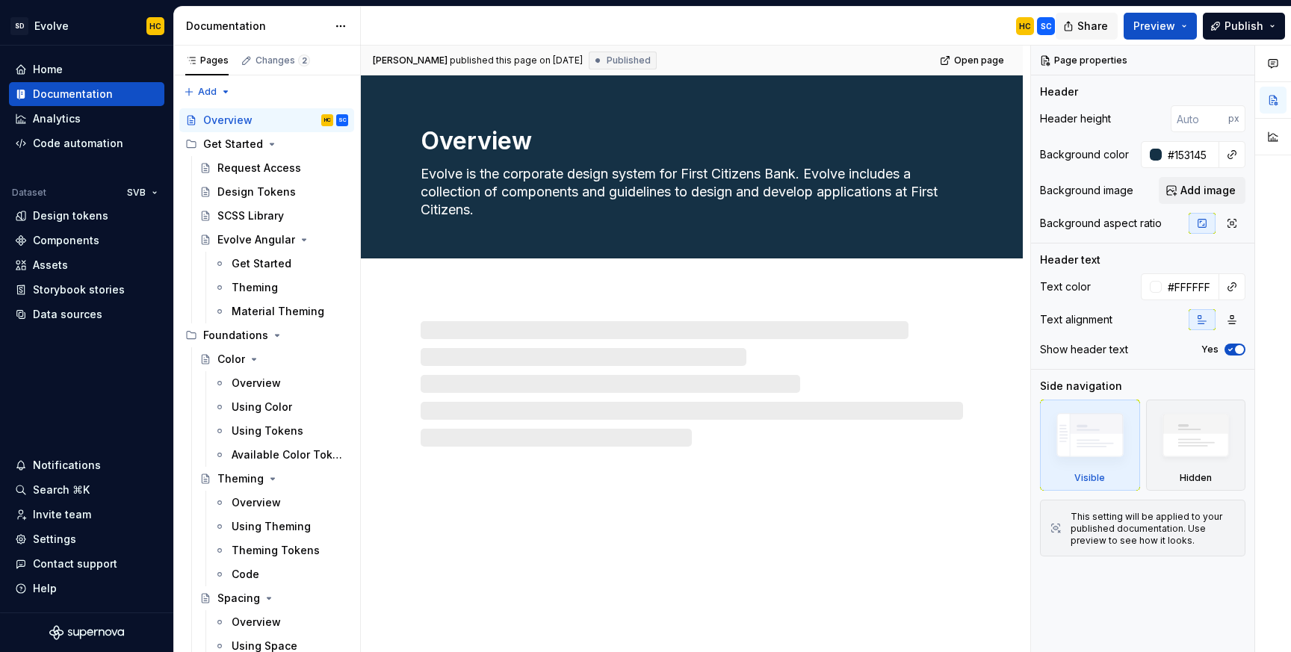
click at [1085, 19] on span "Share" at bounding box center [1092, 26] width 31 height 15
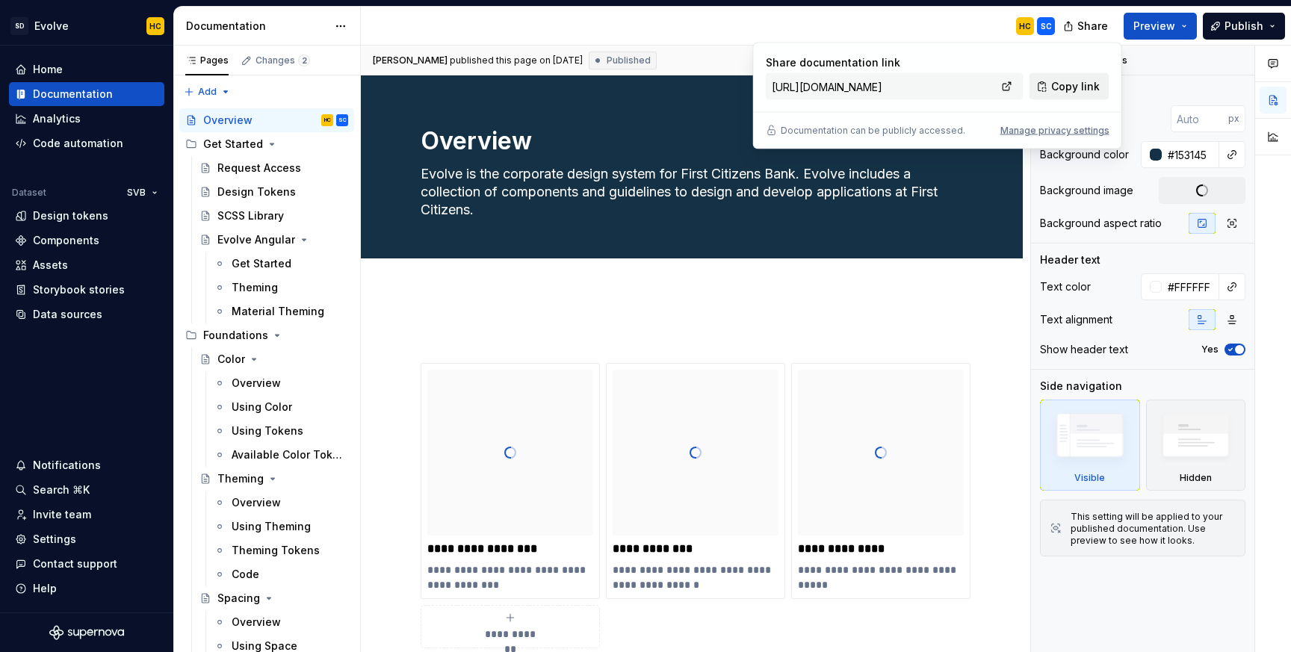
click at [1057, 87] on span "Copy link" at bounding box center [1075, 86] width 49 height 15
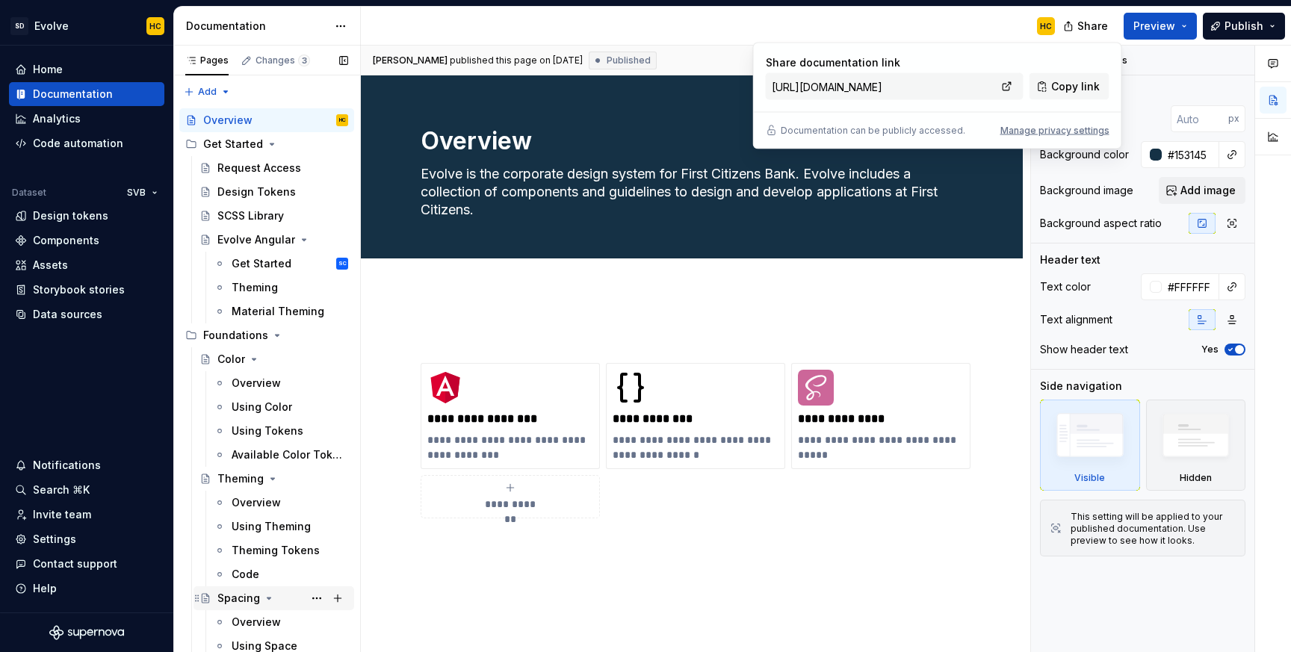
type textarea "*"
